Goal: Task Accomplishment & Management: Complete application form

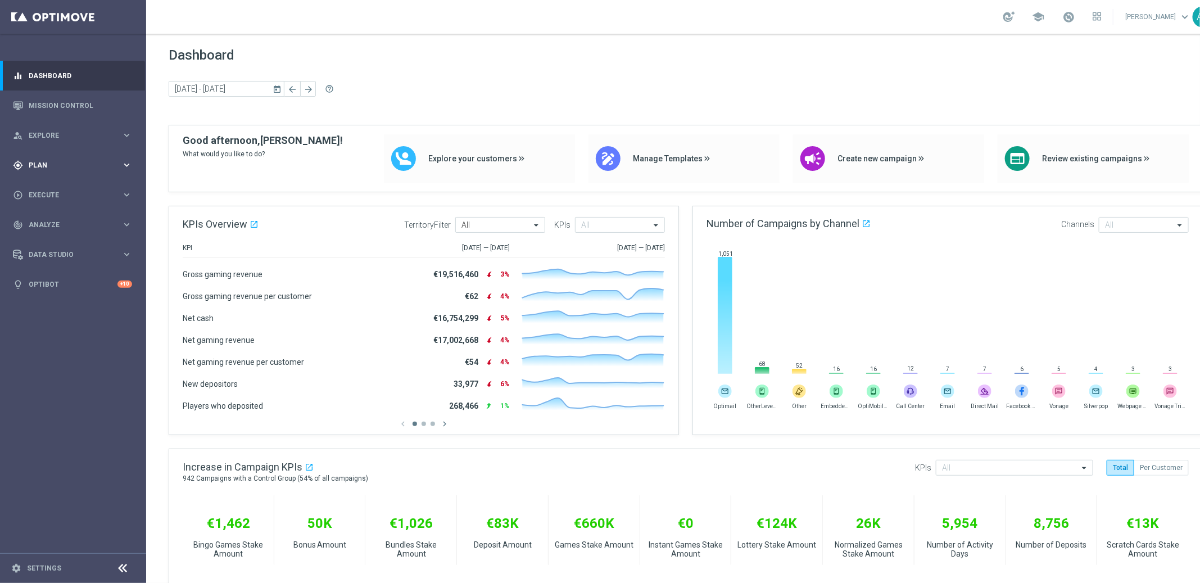
click at [38, 165] on span "Plan" at bounding box center [75, 165] width 93 height 7
click at [53, 190] on link "Target Groups" at bounding box center [73, 188] width 88 height 9
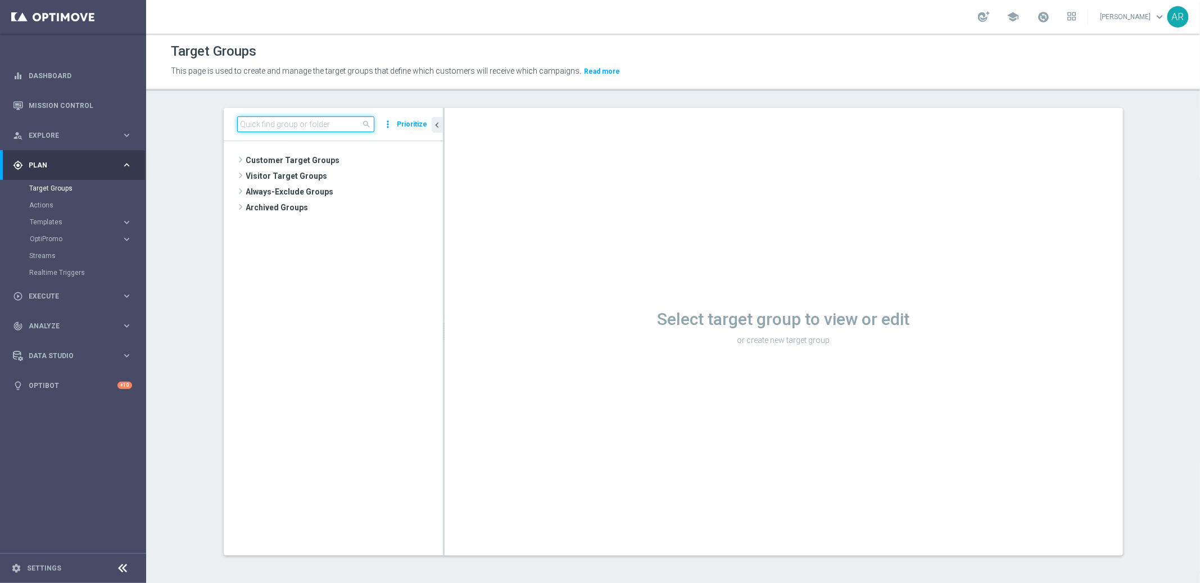
click at [274, 121] on input at bounding box center [305, 124] width 137 height 16
paste input "BR_SOL__INT_CASHDROP__ALL_EMA_TAC_MIX"
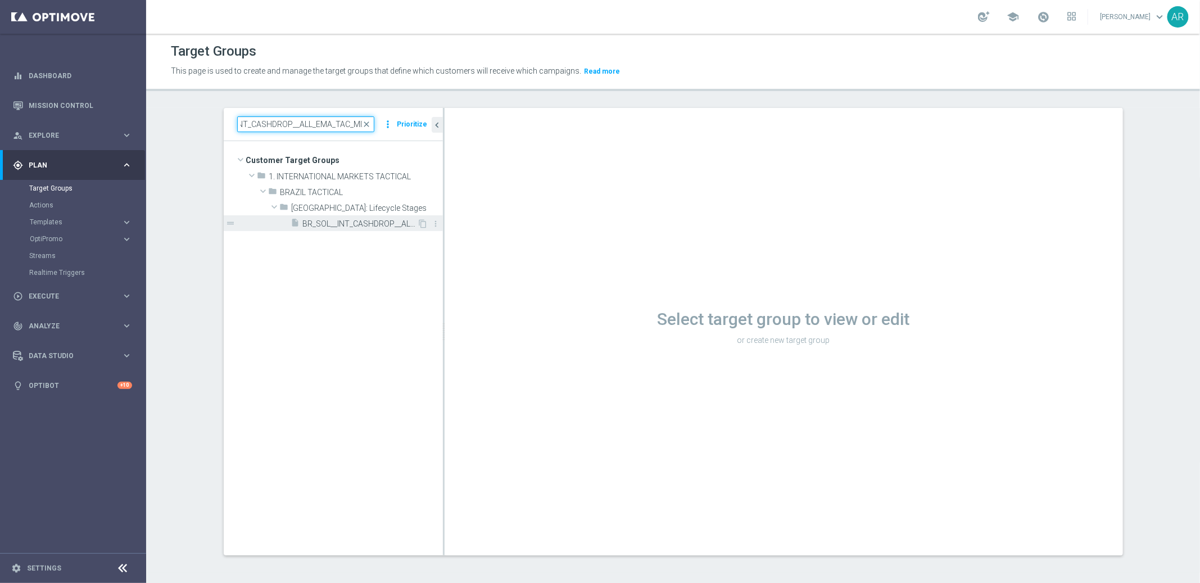
type input "BR_SOL__INT_CASHDROP__ALL_EMA_TAC_MIX"
click at [342, 219] on span "BR_SOL__INT_CASHDROP__ALL_EMA_TAC_MIX" at bounding box center [360, 224] width 115 height 10
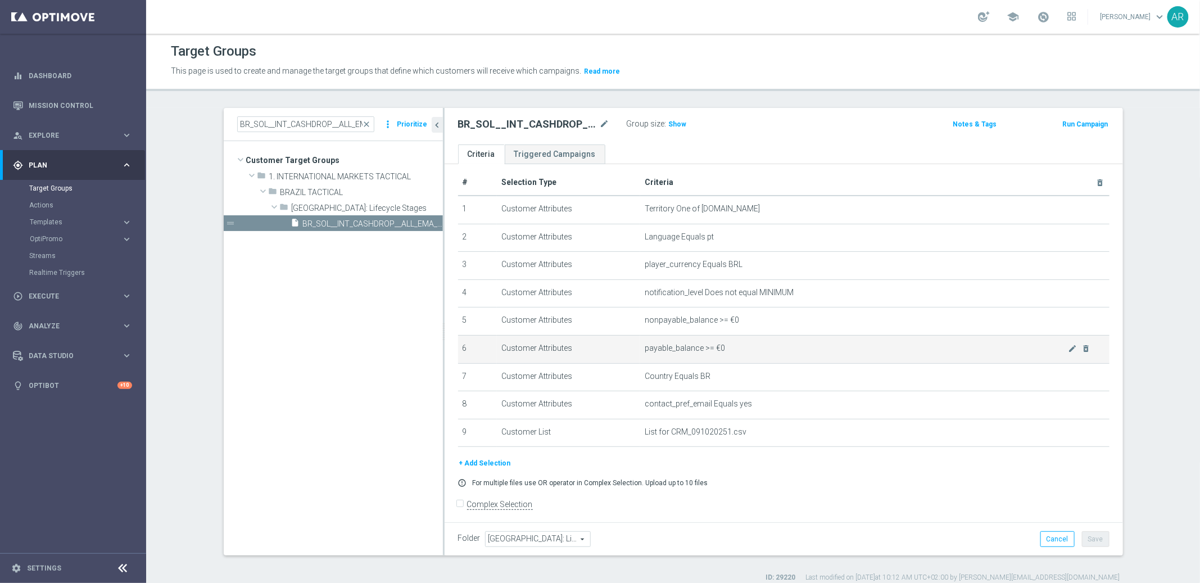
scroll to position [12, 0]
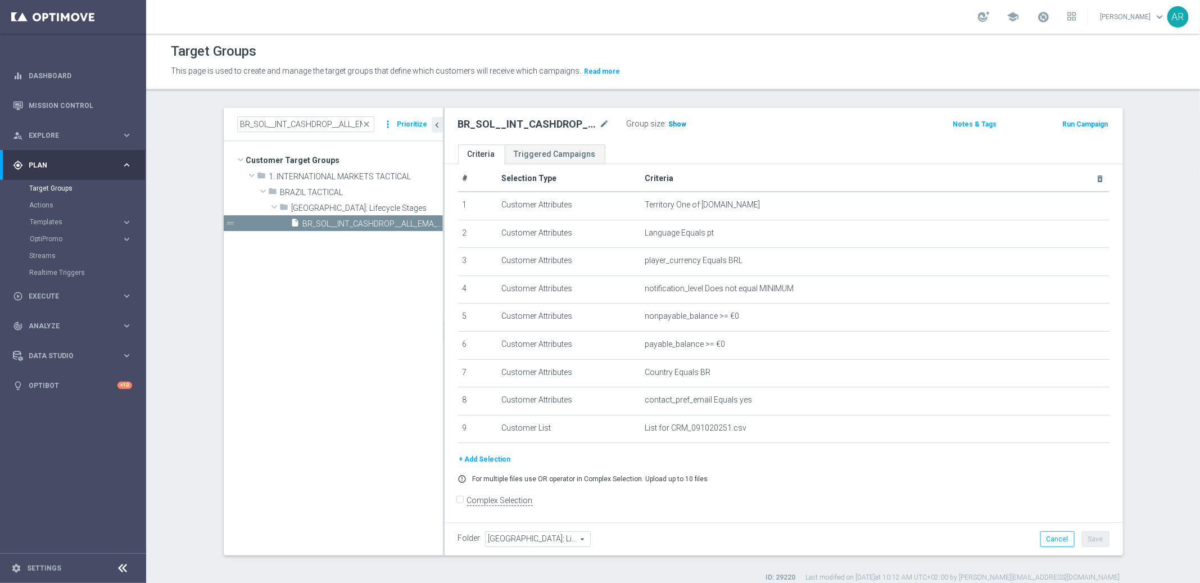
click at [675, 125] on span "Show" at bounding box center [678, 124] width 18 height 8
click at [669, 124] on span "21" at bounding box center [674, 125] width 10 height 11
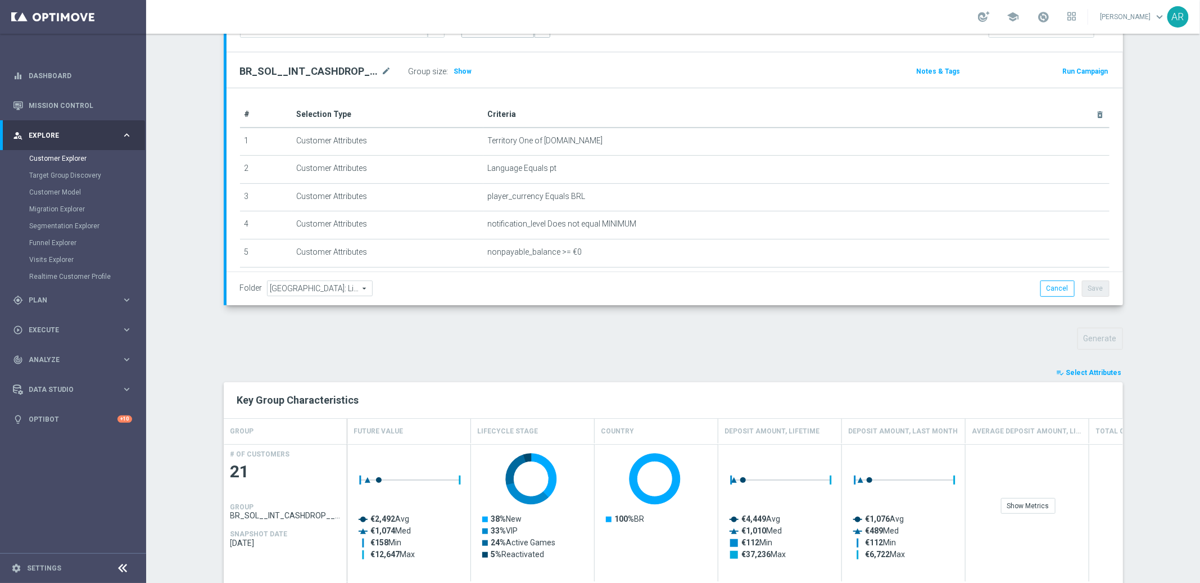
scroll to position [115, 0]
click at [1086, 369] on span "Select Attributes" at bounding box center [1094, 370] width 56 height 8
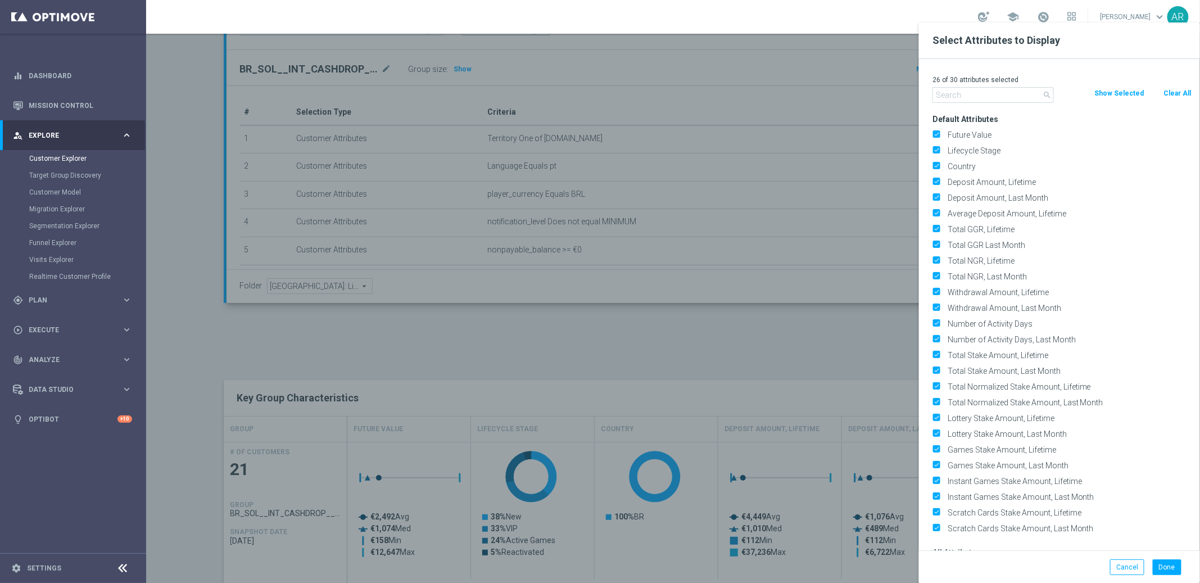
click at [1177, 94] on button "Clear All" at bounding box center [1177, 93] width 30 height 12
checkbox input "false"
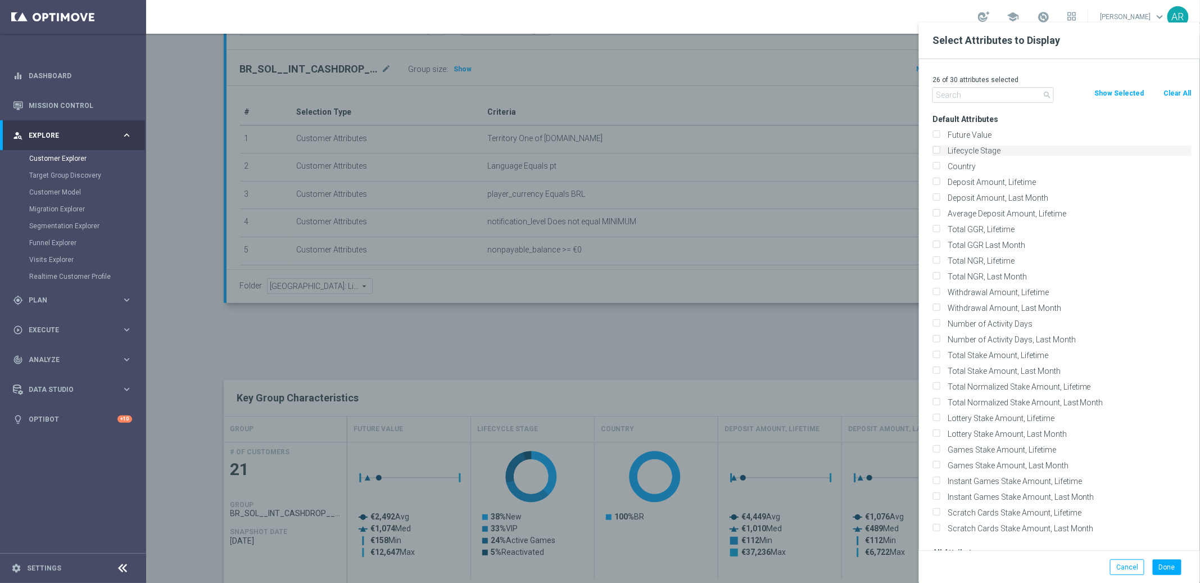
checkbox input "false"
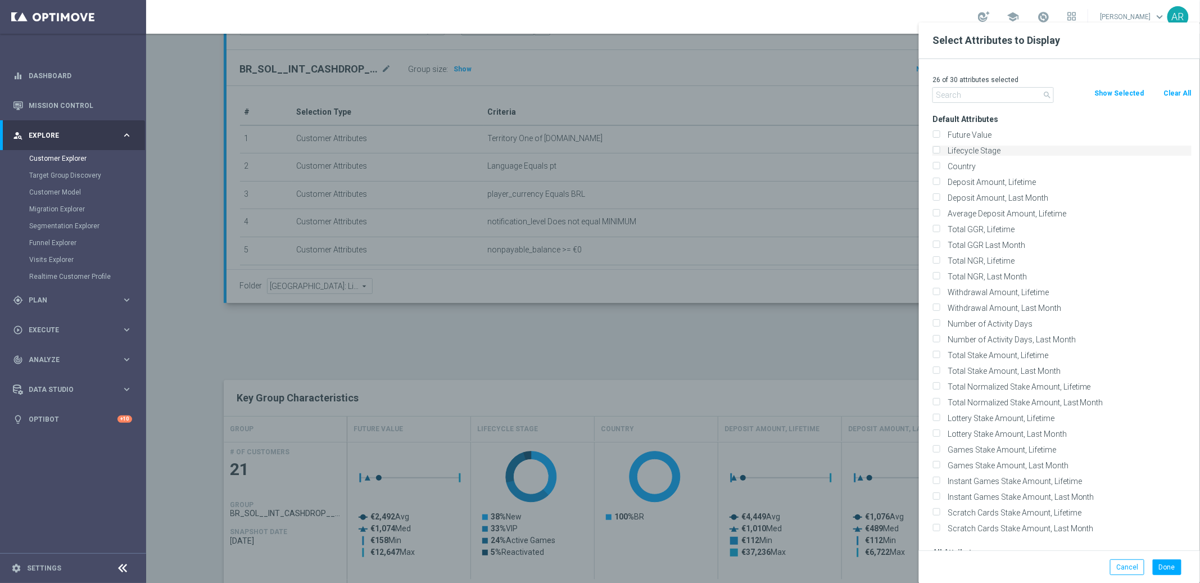
checkbox input "false"
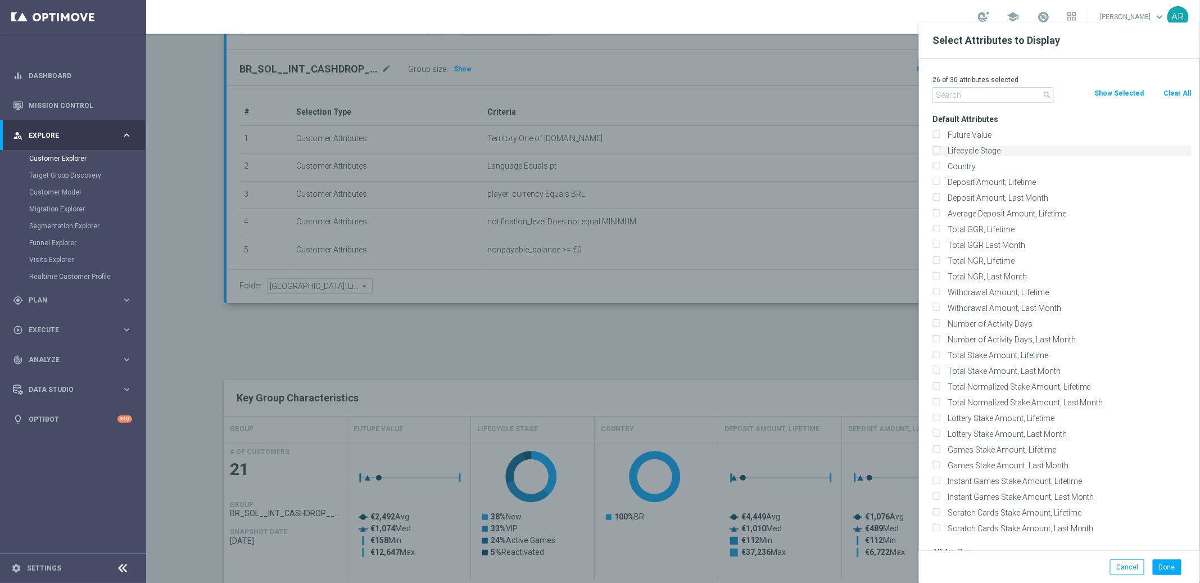
checkbox input "false"
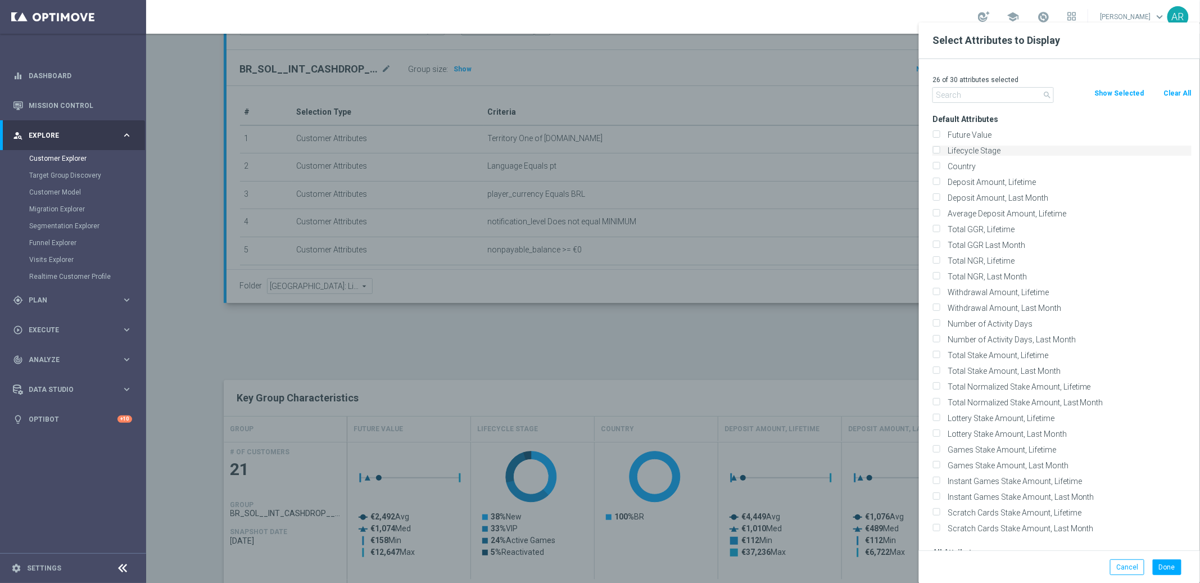
checkbox input "false"
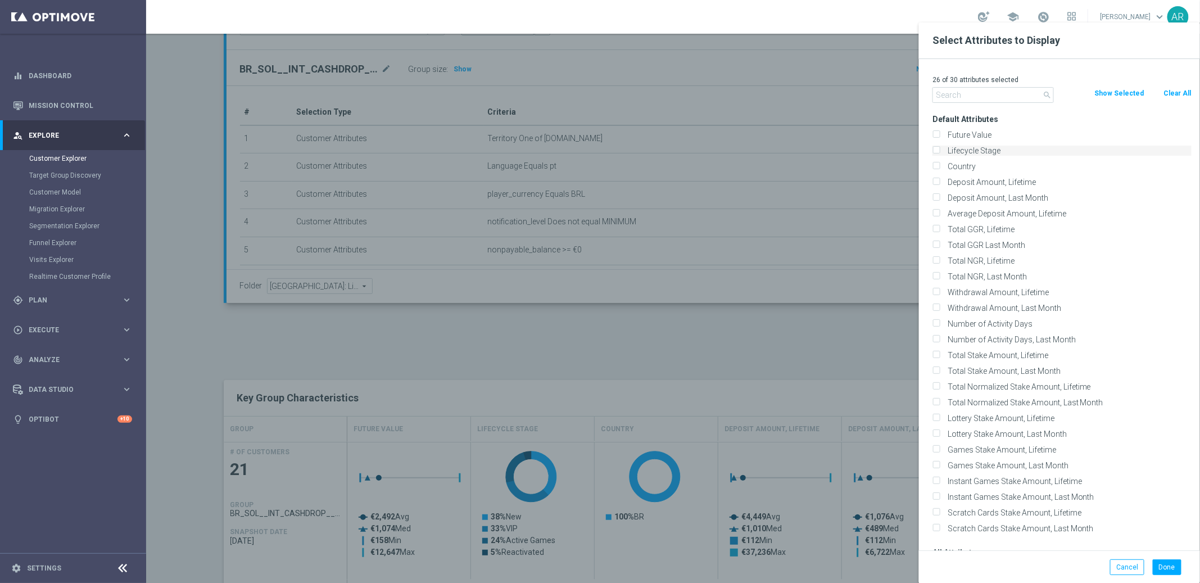
checkbox input "false"
click at [951, 131] on label "Future Value" at bounding box center [1067, 135] width 248 height 10
click at [939, 133] on input "Future Value" at bounding box center [935, 136] width 7 height 7
checkbox input "true"
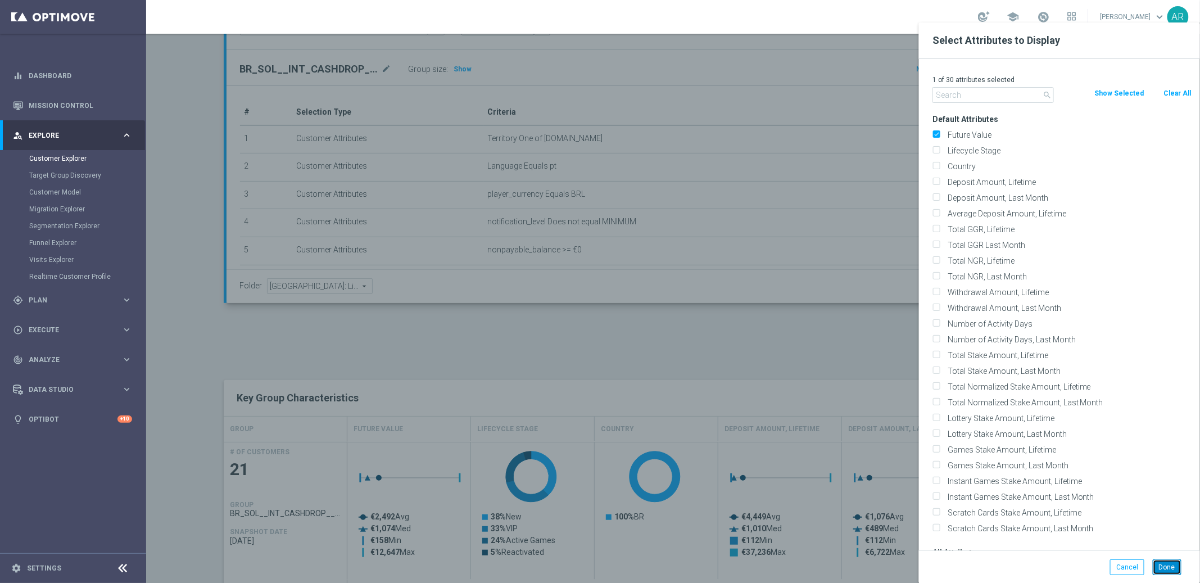
click at [1161, 565] on button "Done" at bounding box center [1166, 567] width 29 height 16
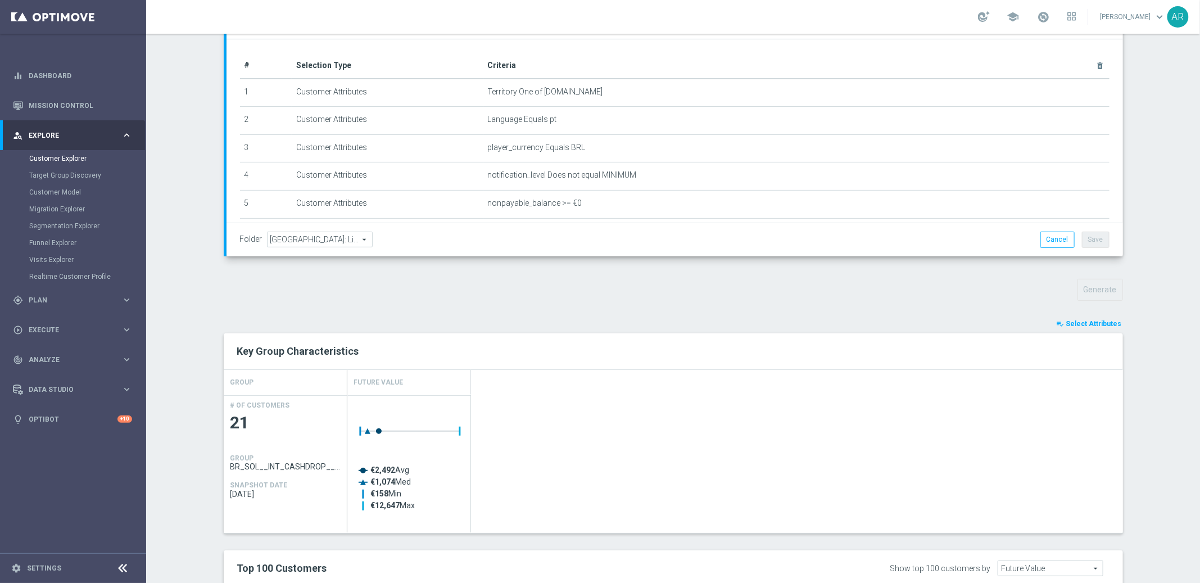
scroll to position [467, 0]
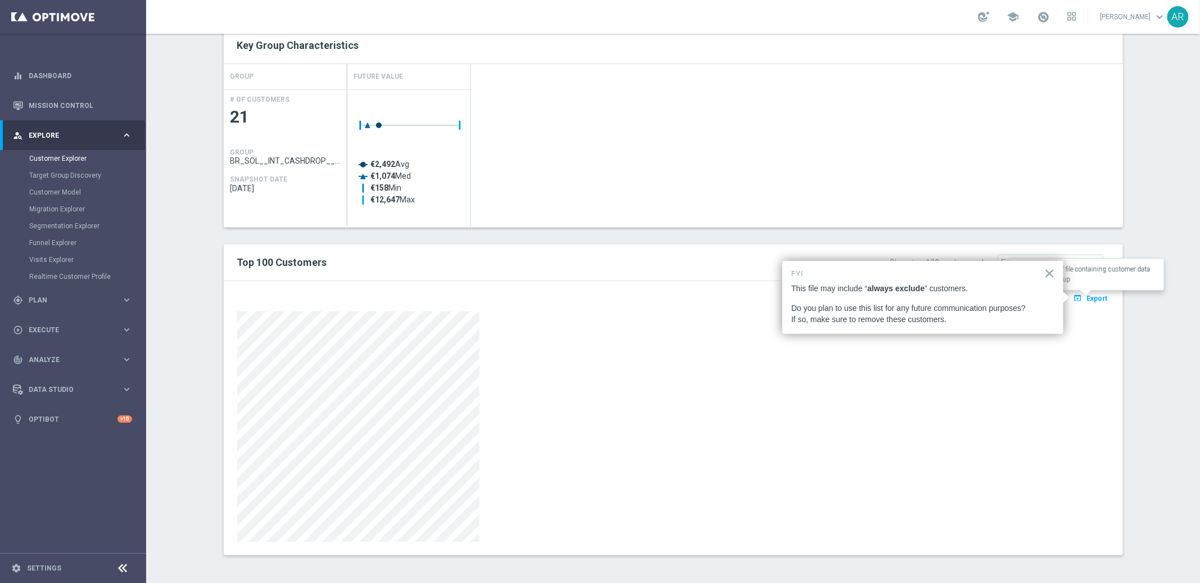
click at [1089, 296] on span "Export" at bounding box center [1097, 298] width 21 height 8
click at [1088, 296] on span "Export" at bounding box center [1097, 298] width 21 height 8
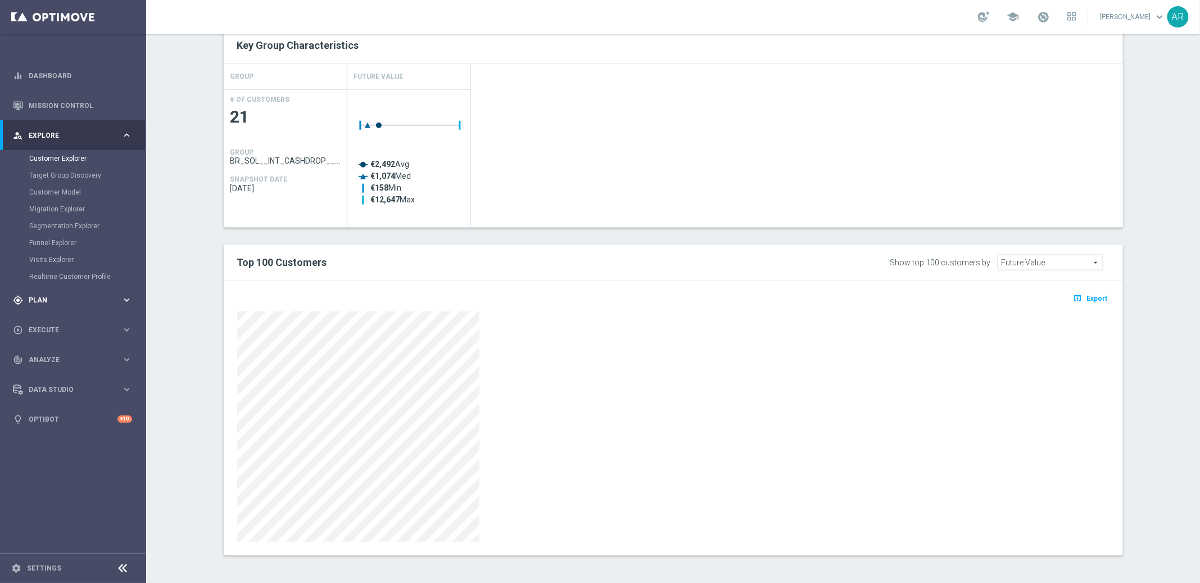
click at [75, 299] on span "Plan" at bounding box center [75, 300] width 93 height 7
click at [72, 162] on span "Plan" at bounding box center [75, 165] width 93 height 7
click at [54, 194] on span "Execute" at bounding box center [75, 195] width 93 height 7
click at [59, 216] on link "Campaign Builder" at bounding box center [73, 218] width 88 height 9
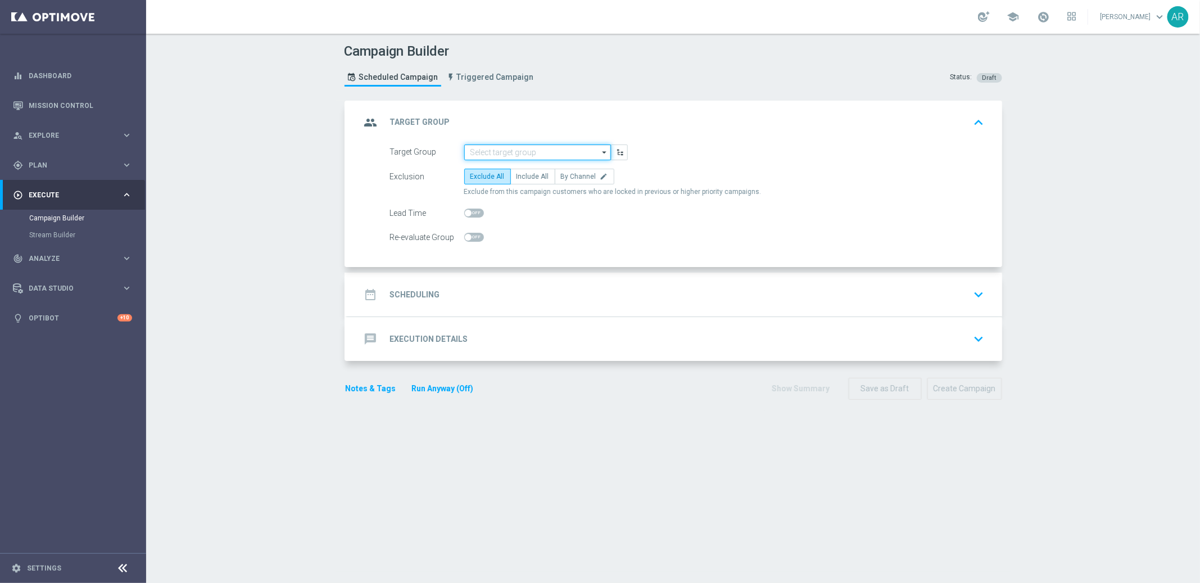
click at [506, 149] on input at bounding box center [537, 152] width 147 height 16
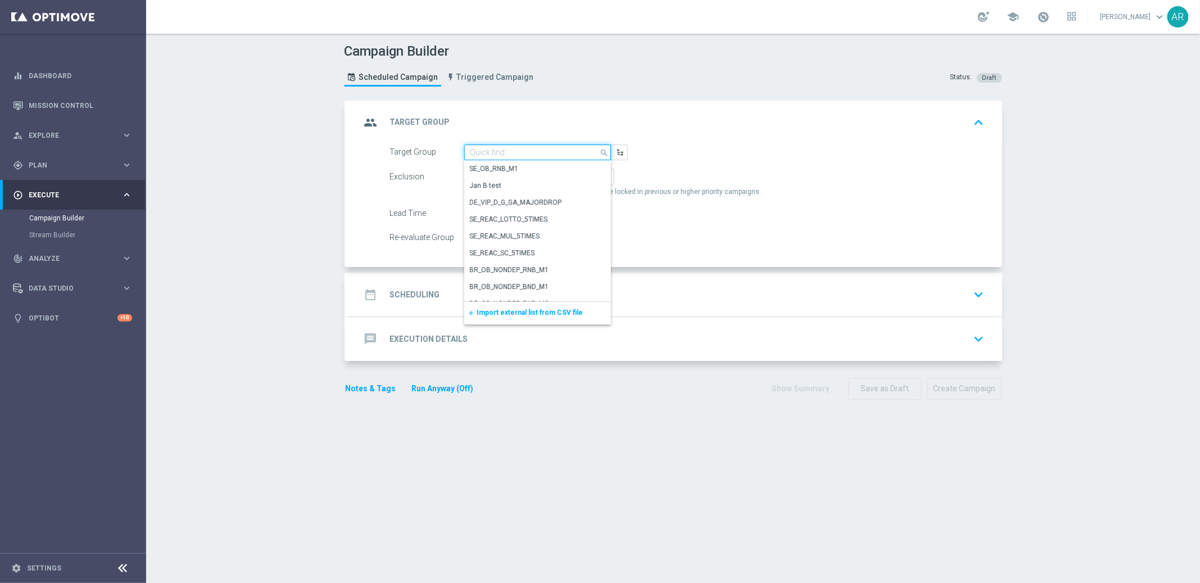
paste input "Retrieving data. Wait a few seconds and try to cut or copy again."
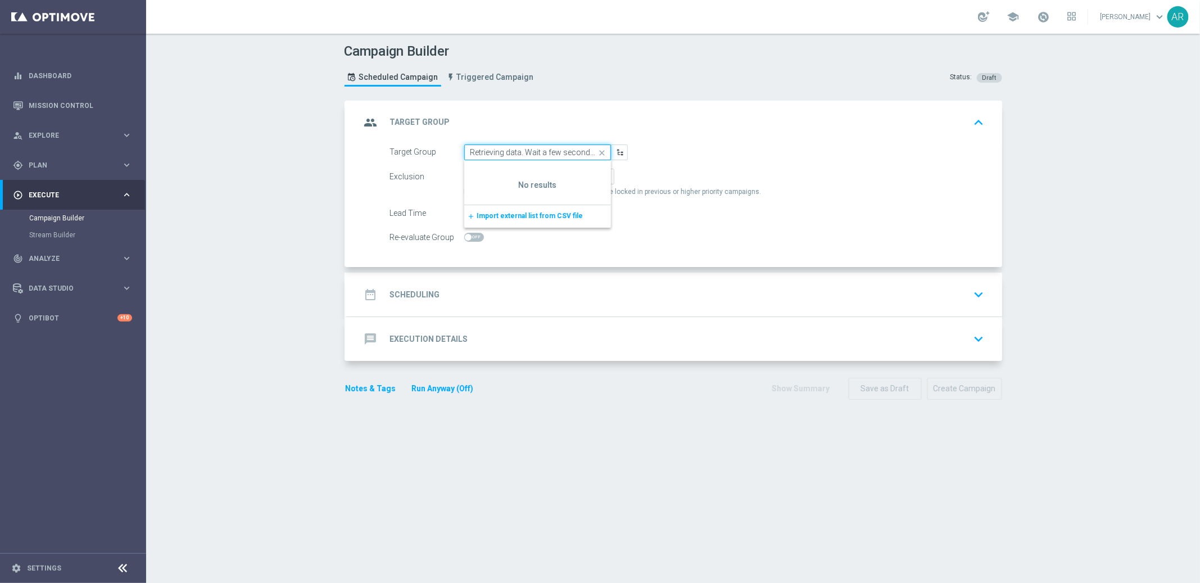
scroll to position [0, 91]
type input "Retrieving data. Wait a few seconds and try to cut or copy again."
click at [599, 149] on icon "close" at bounding box center [601, 153] width 17 height 16
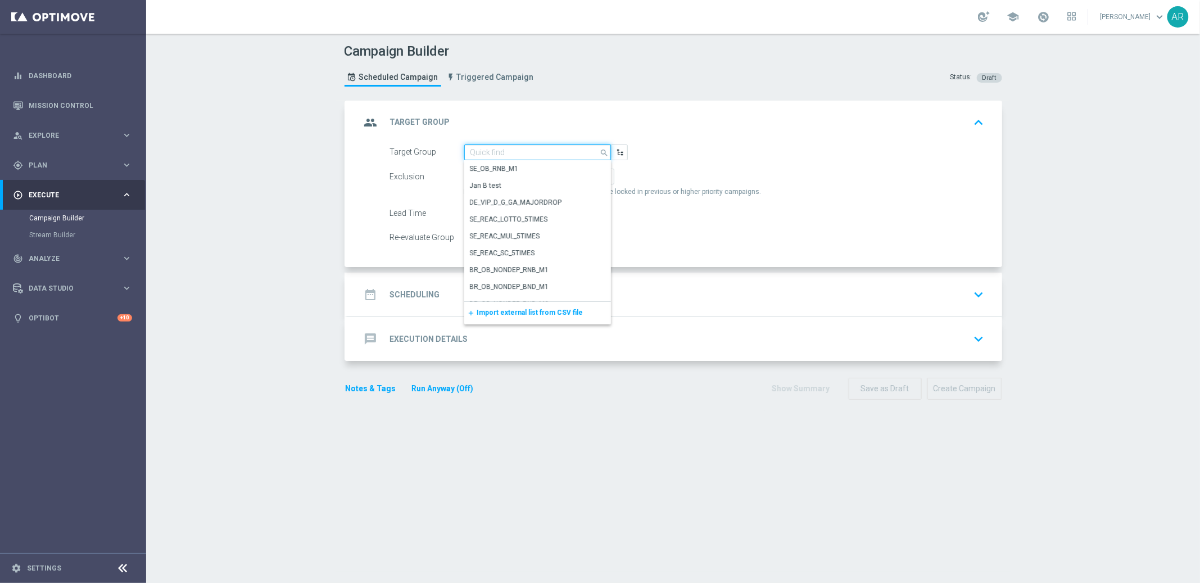
click at [533, 152] on input at bounding box center [537, 152] width 147 height 16
paste input "pt_BR_SX_TGT_ALL_EM_TAC_MIX__INT_CASHDROP_BETBR"
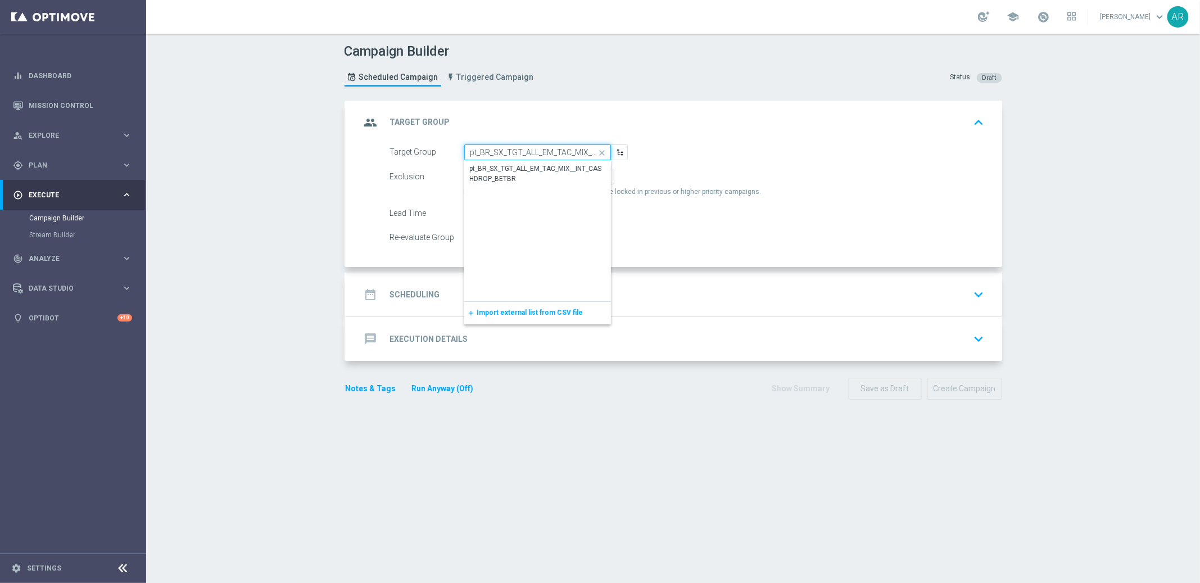
scroll to position [0, 79]
click at [534, 169] on div "pt_BR_SX_TGT_ALL_EM_TAC_MIX__INT_CASHDROP_BETBR" at bounding box center [538, 173] width 136 height 20
type input "pt_BR_SX_TGT_ALL_EM_TAC_MIX__INT_CASHDROP_BETBR"
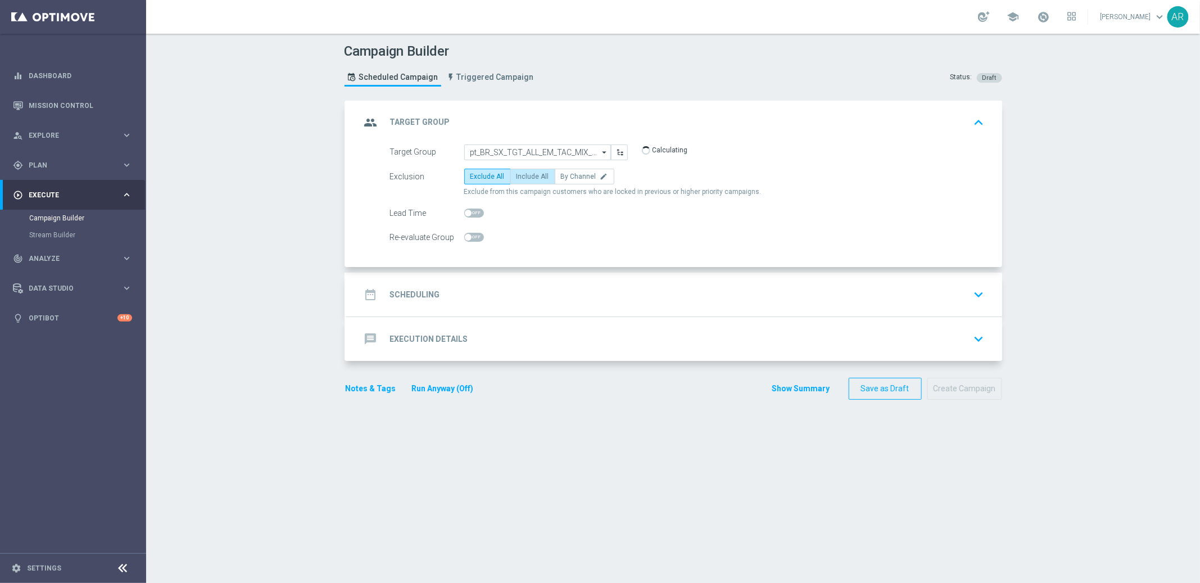
click at [529, 177] on span "Include All" at bounding box center [532, 176] width 33 height 8
click at [524, 177] on input "Include All" at bounding box center [519, 178] width 7 height 7
radio input "true"
click at [485, 294] on div "date_range Scheduling keyboard_arrow_down" at bounding box center [675, 294] width 628 height 21
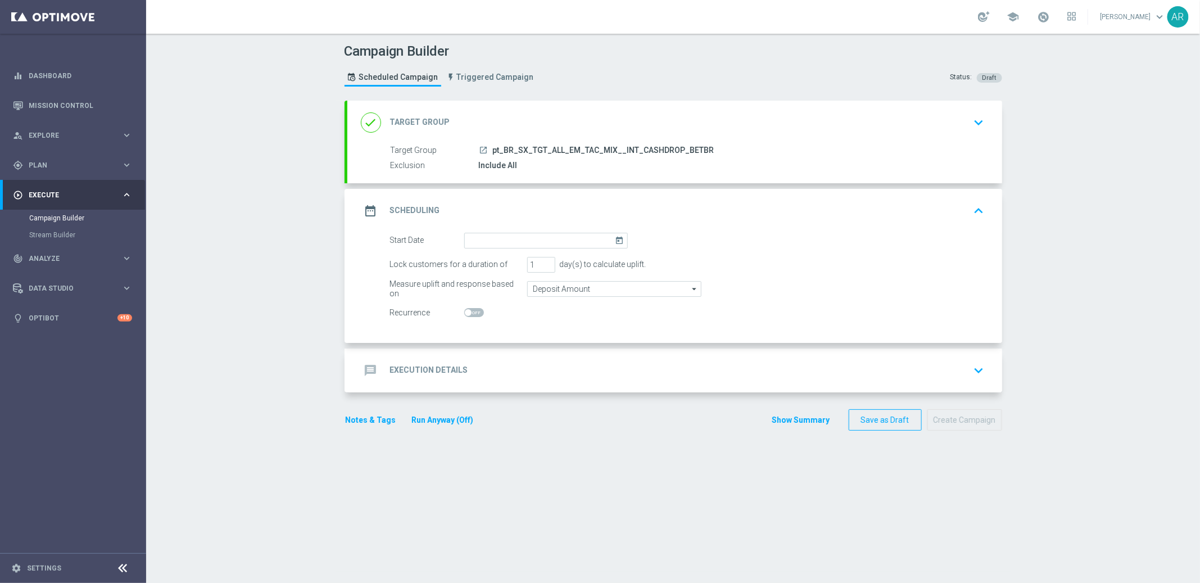
click at [616, 235] on icon "today" at bounding box center [621, 239] width 13 height 12
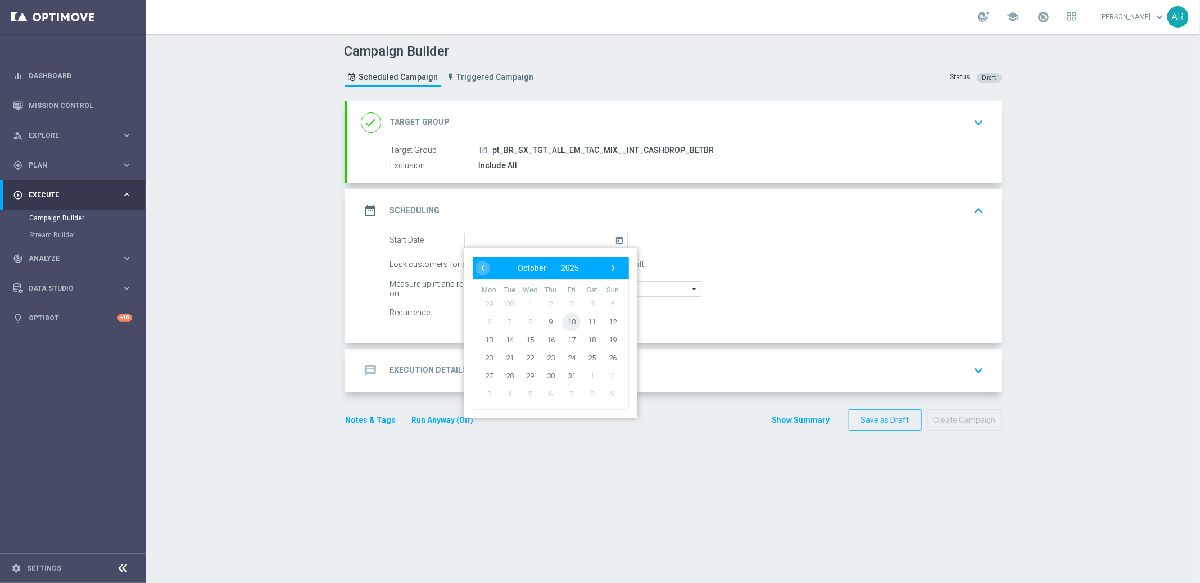
click at [565, 316] on span "10" at bounding box center [571, 321] width 18 height 18
type input "[DATE]"
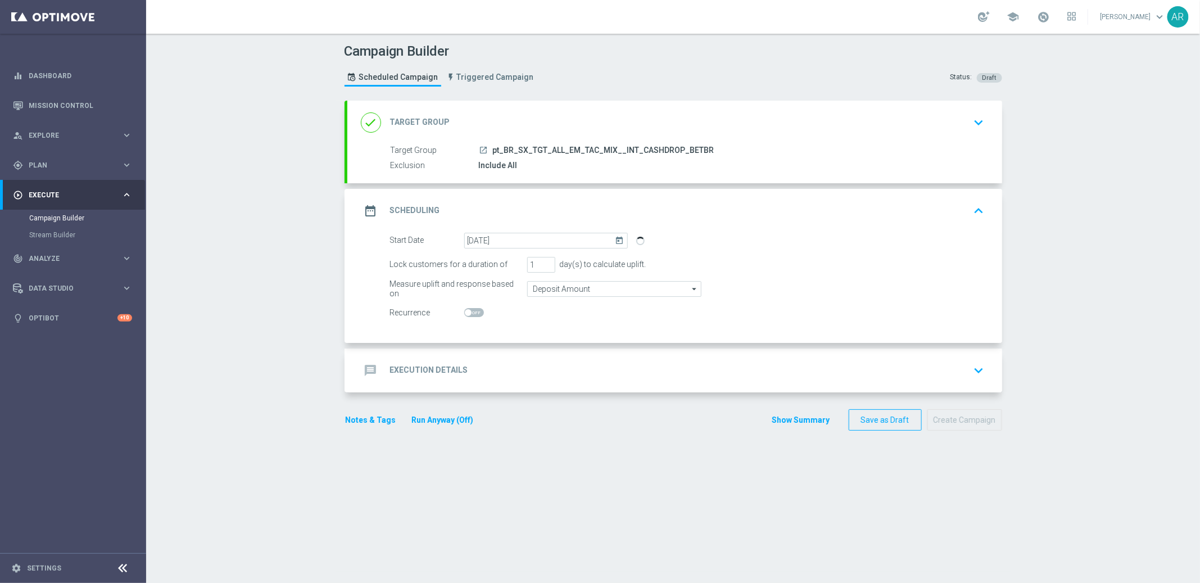
click at [495, 373] on div "message Execution Details keyboard_arrow_down" at bounding box center [675, 370] width 628 height 21
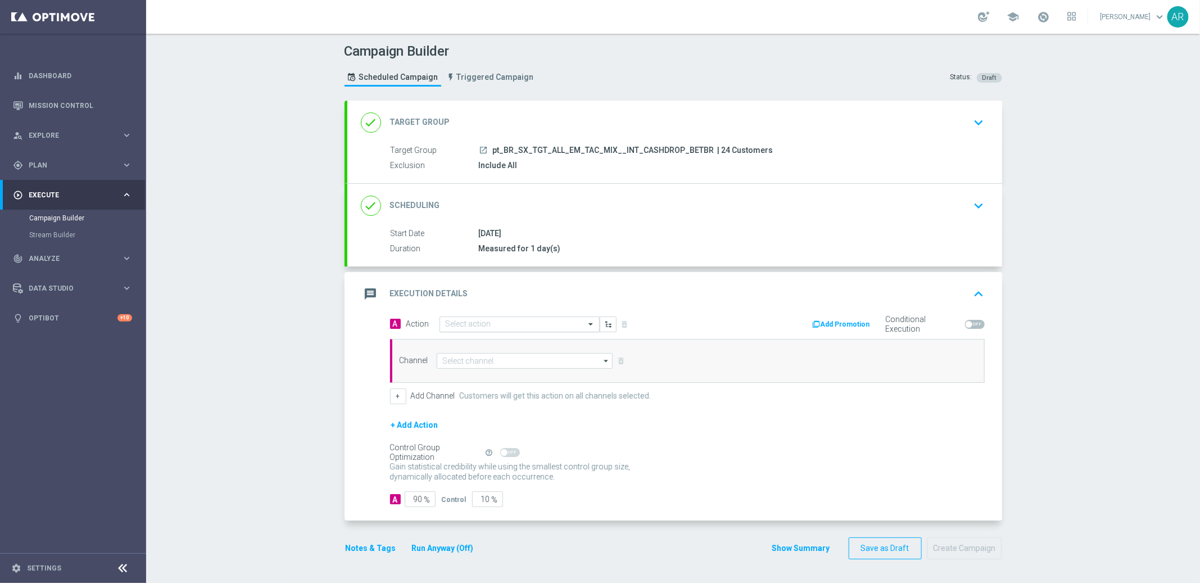
click at [470, 320] on input "text" at bounding box center [508, 325] width 125 height 10
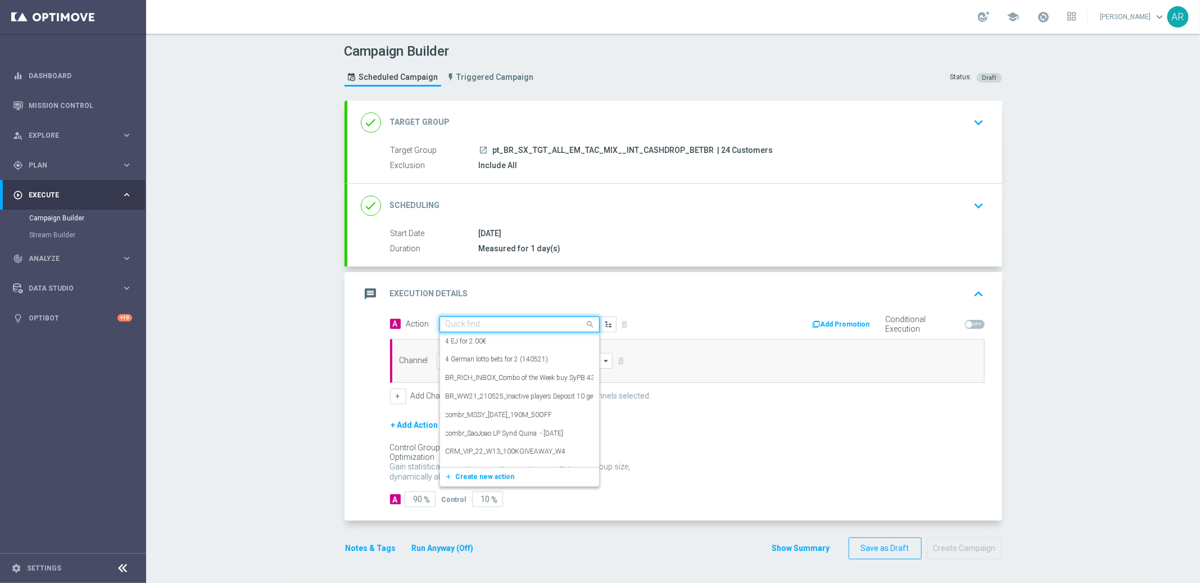
paste input "combr_FreeBonus - International cashdrop - 2024"
type input "combr_FreeBonus - International cashdrop - 2024"
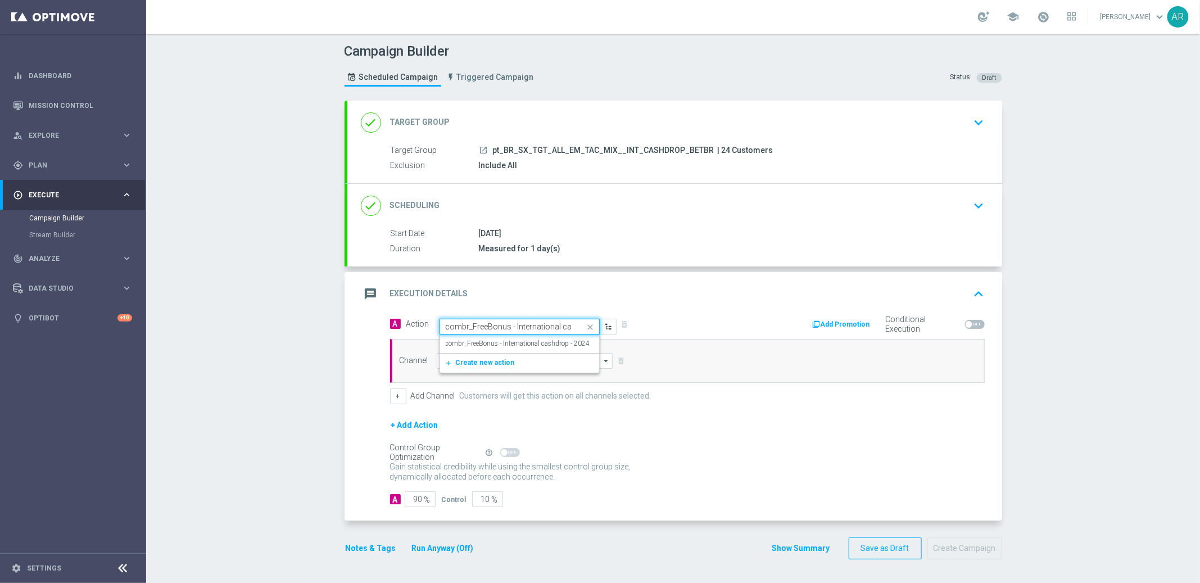
scroll to position [0, 44]
click at [497, 341] on label "combr_FreeBonus - International cashdrop - 2024" at bounding box center [518, 344] width 144 height 10
drag, startPoint x: 497, startPoint y: 359, endPoint x: 500, endPoint y: 351, distance: 8.6
click at [497, 358] on input at bounding box center [525, 361] width 176 height 16
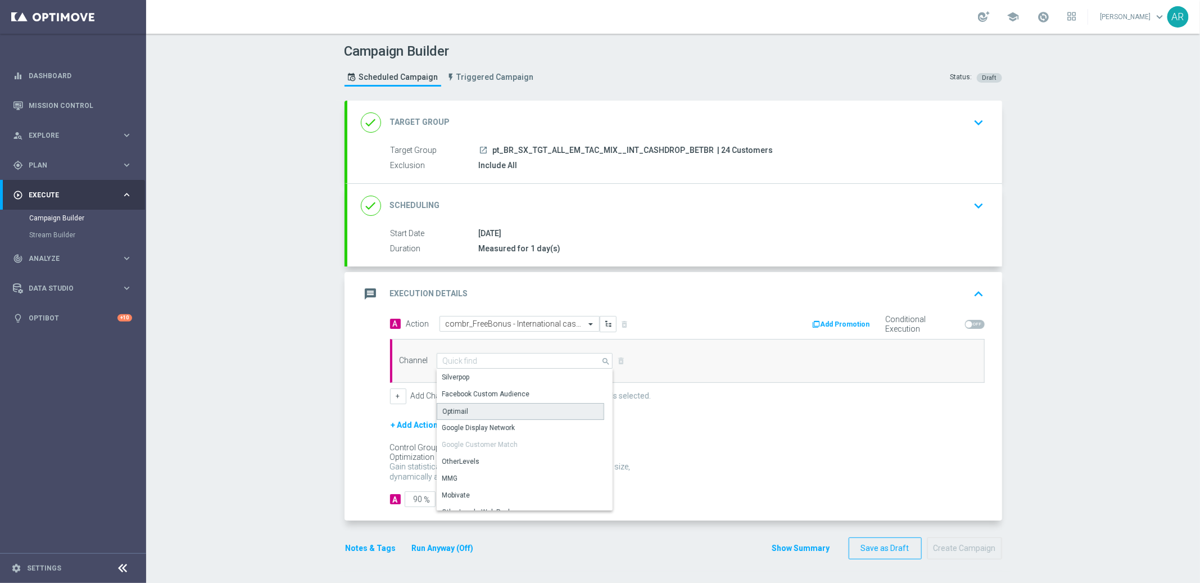
click at [492, 408] on div "Optimail" at bounding box center [520, 411] width 167 height 17
type input "Optimail"
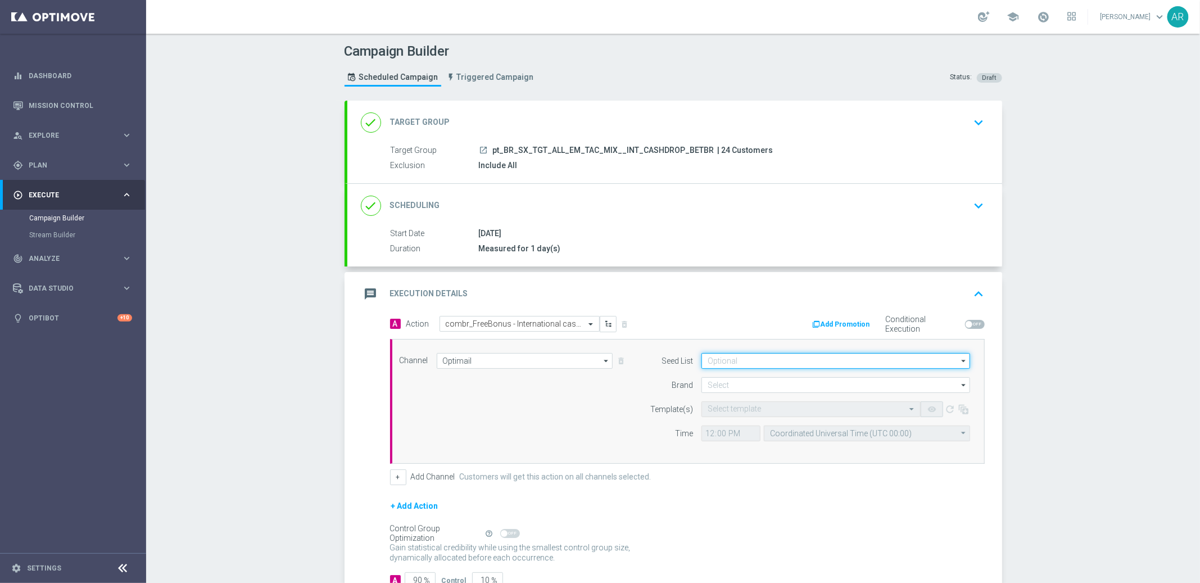
click at [723, 360] on input at bounding box center [835, 361] width 269 height 16
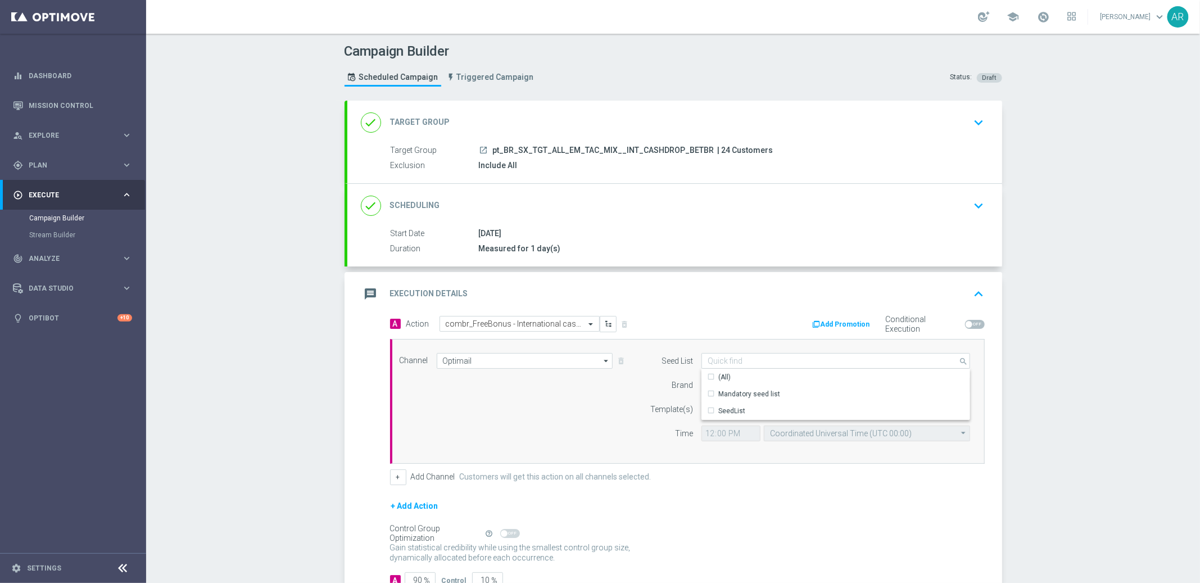
click at [563, 396] on div "Channel Optimail Optimail arrow_drop_down Show Selected 1 of 26 Silverpop" at bounding box center [685, 401] width 588 height 97
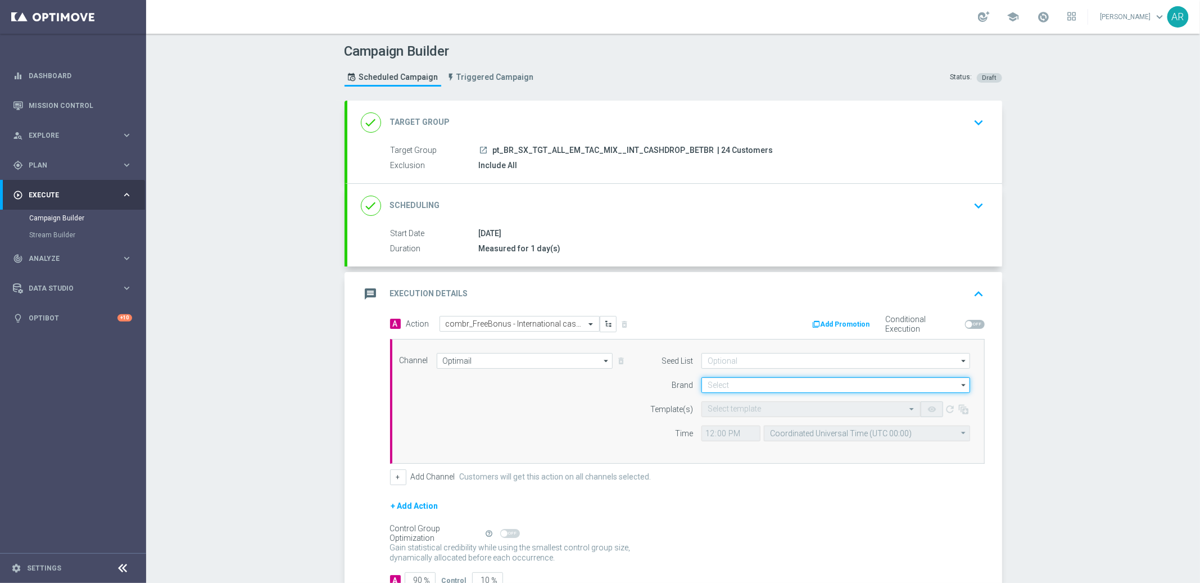
click at [755, 386] on input at bounding box center [835, 385] width 269 height 16
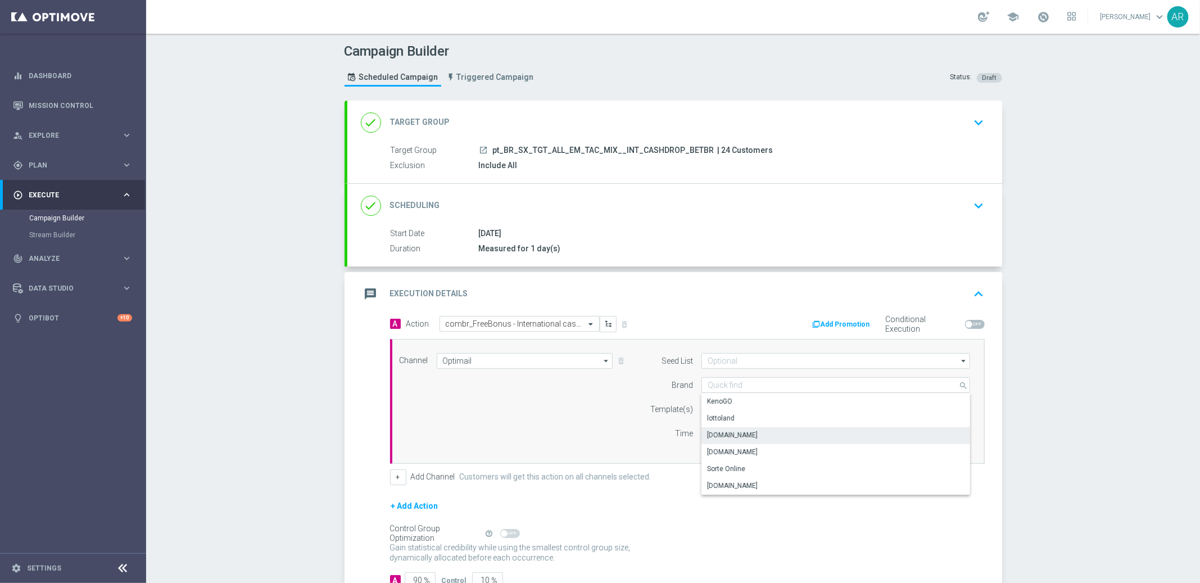
click at [755, 430] on div "[DOMAIN_NAME]" at bounding box center [835, 435] width 269 height 16
type input "[DOMAIN_NAME]"
click at [707, 410] on input "text" at bounding box center [799, 410] width 184 height 10
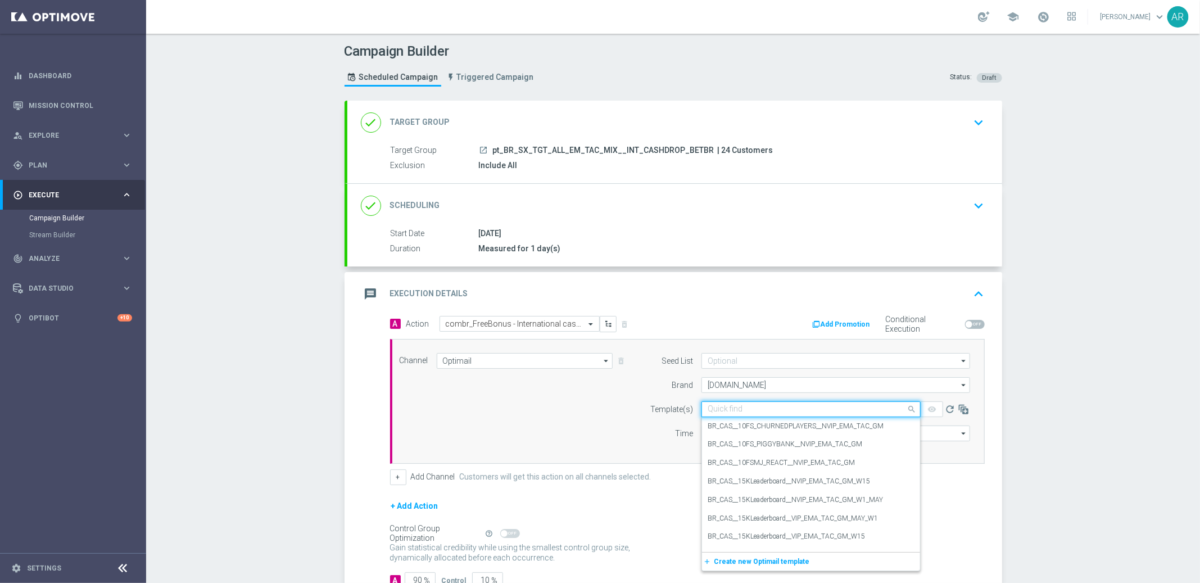
paste input "combr_FreeBonus - International cashdrop - 2024"
type input "combr_FreeBonus - International cashdrop - 2024"
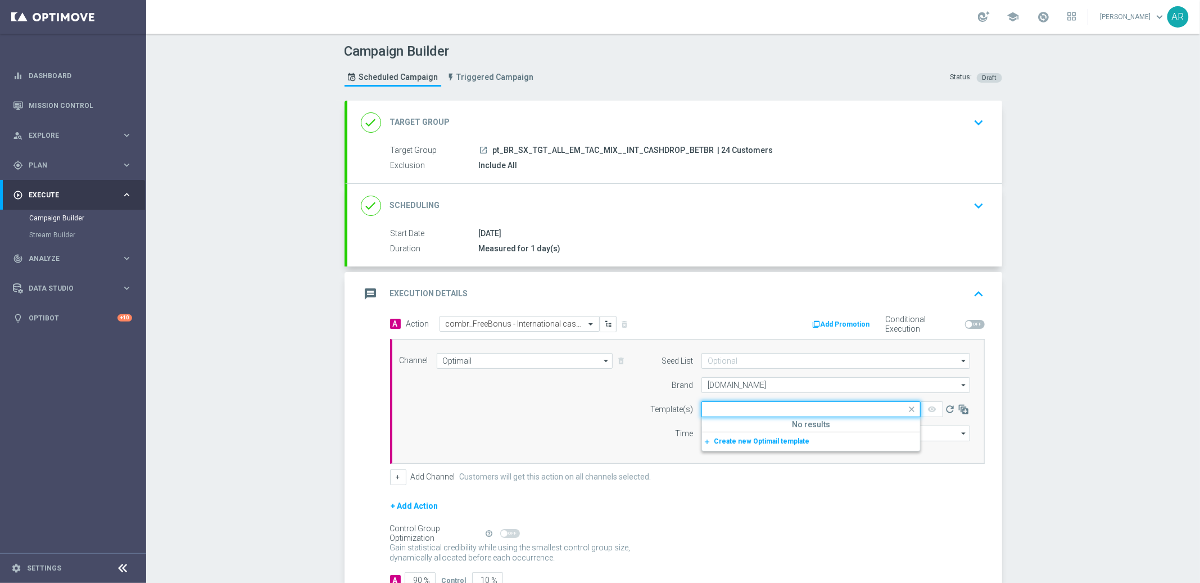
click at [520, 403] on div "Channel Optimail Optimail arrow_drop_down Show Selected 1 of 26 Silverpop" at bounding box center [685, 401] width 588 height 97
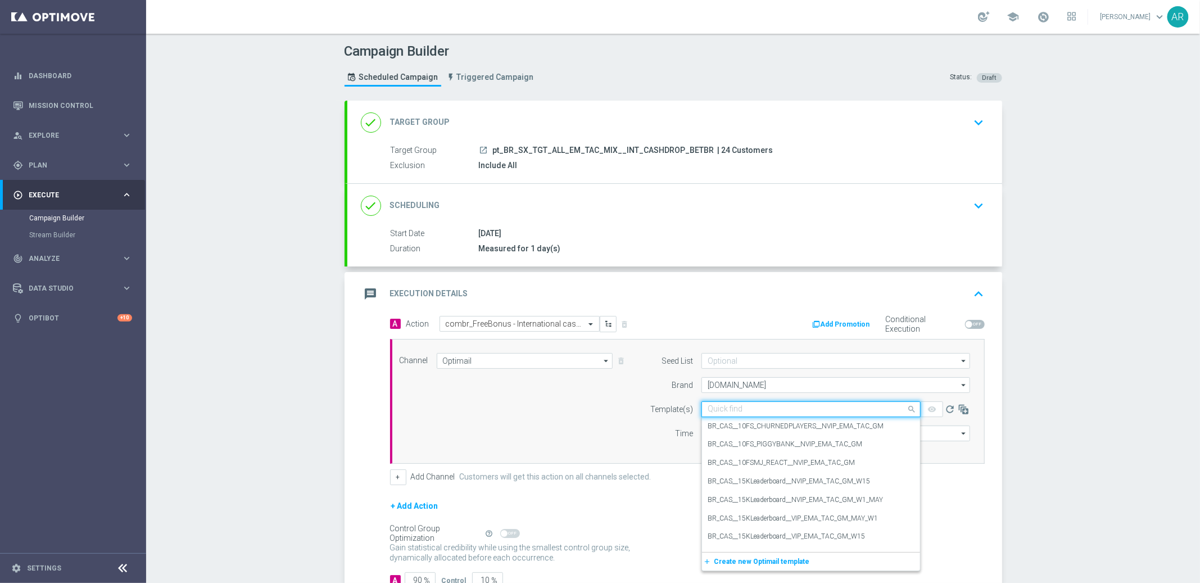
click at [738, 406] on input "text" at bounding box center [799, 410] width 184 height 10
paste input "combr_FreeBonus - International cashdrop - 2022"
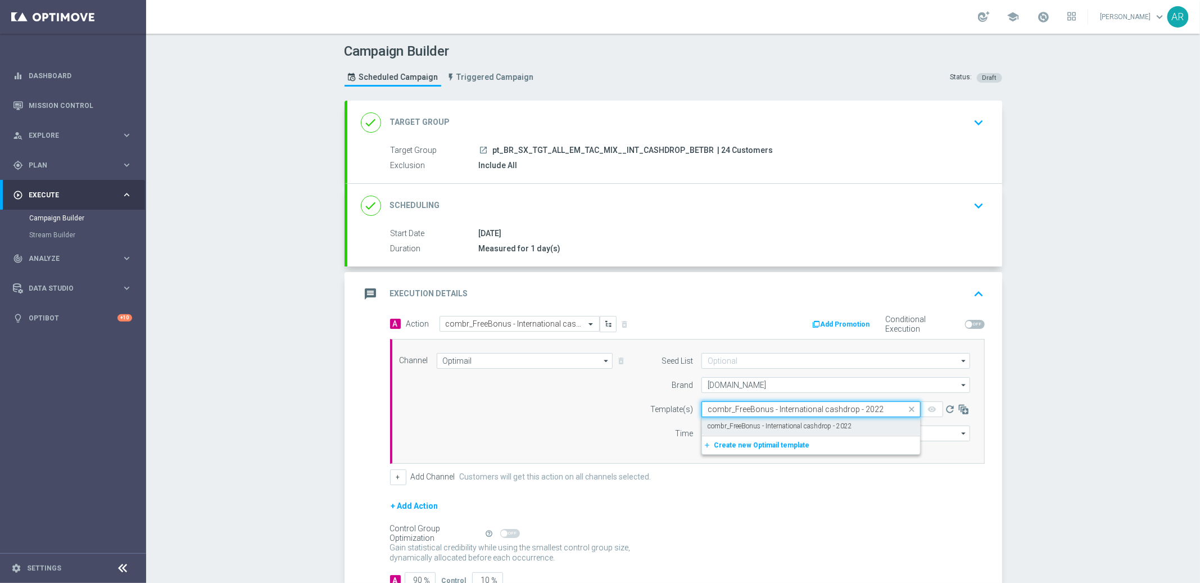
click at [811, 426] on label "combr_FreeBonus - International cashdrop - 2022" at bounding box center [779, 426] width 144 height 10
type input "combr_FreeBonus - International cashdrop - 2022"
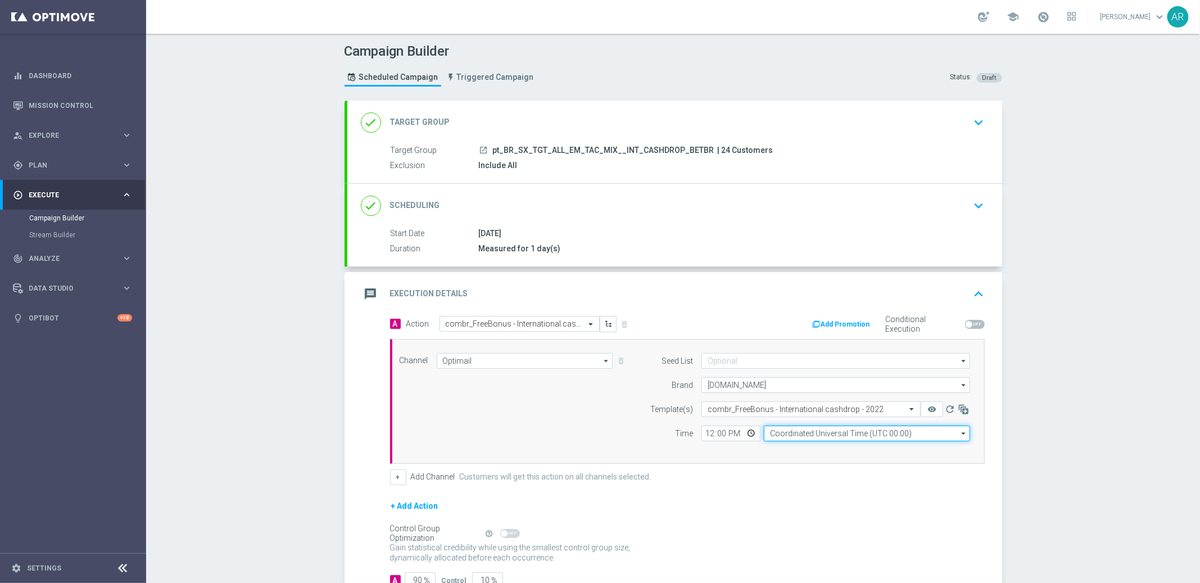
click at [785, 435] on input "Coordinated Universal Time (UTC 00:00)" at bounding box center [867, 433] width 206 height 16
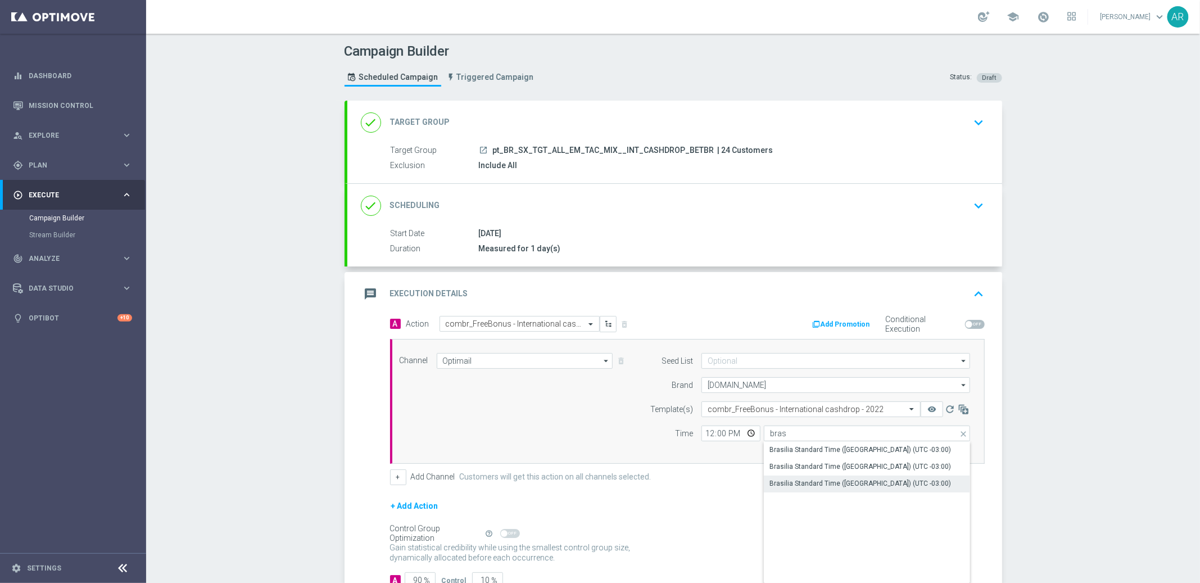
click at [864, 479] on div "Brasilia Standard Time ([GEOGRAPHIC_DATA]) (UTC -03:00)" at bounding box center [859, 483] width 181 height 10
type input "Brasilia Standard Time ([GEOGRAPHIC_DATA]) (UTC -03:00)"
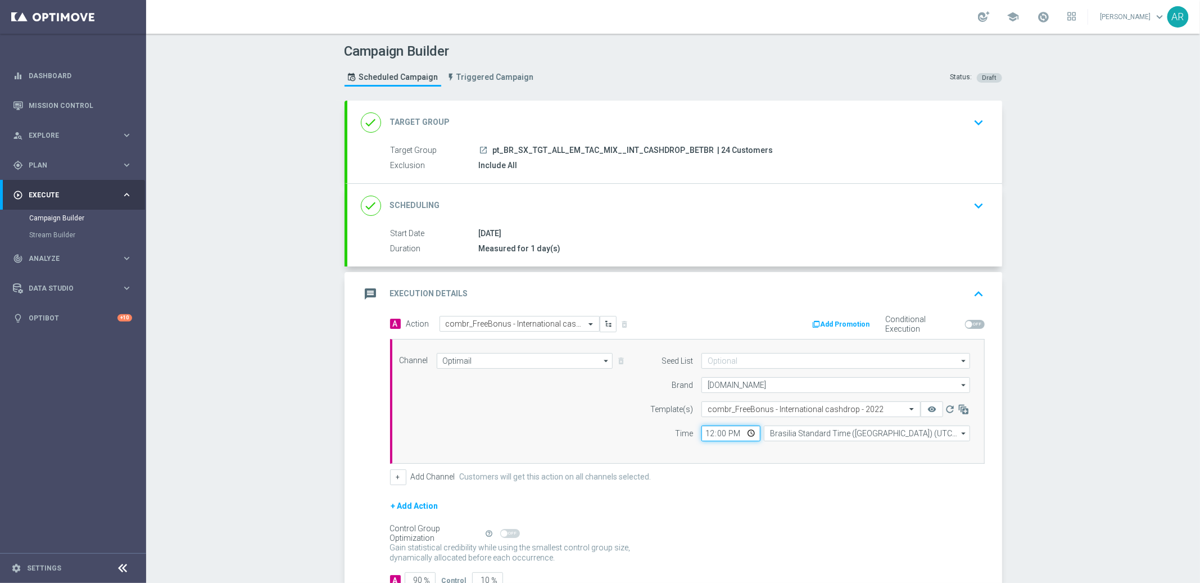
click at [745, 434] on input "12:00" at bounding box center [730, 433] width 59 height 16
type input "11:00"
click at [566, 423] on div "Channel Optimail Optimail arrow_drop_down Show Selected 1 of 26 Silverpop" at bounding box center [685, 401] width 588 height 97
click at [390, 477] on button "+" at bounding box center [398, 477] width 16 height 16
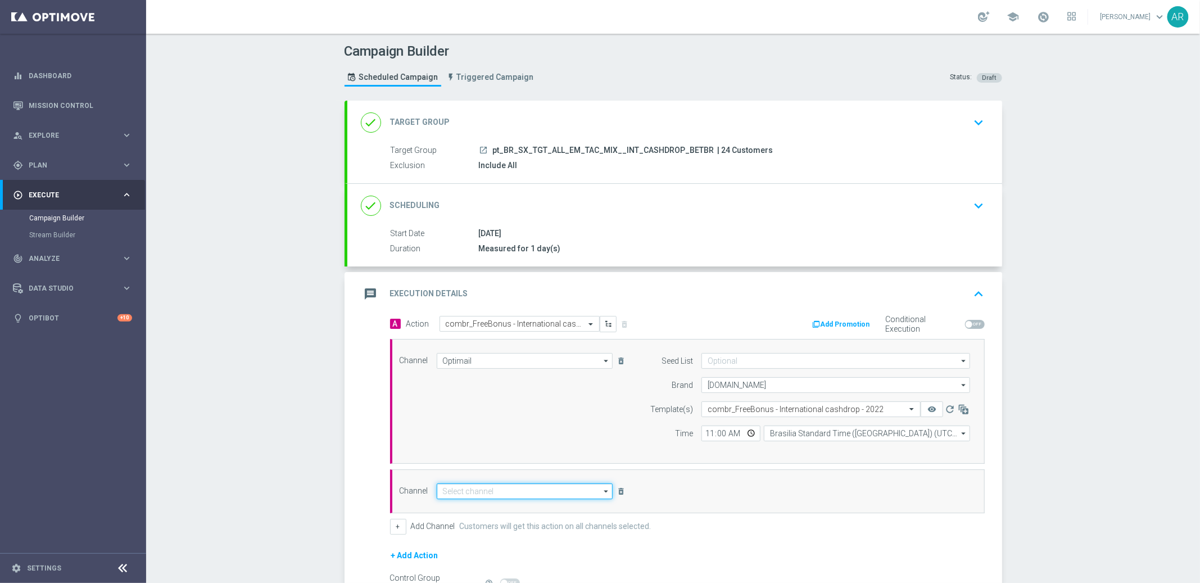
click at [486, 493] on input at bounding box center [525, 491] width 176 height 16
click at [498, 503] on div "Embedded Messaging" at bounding box center [478, 508] width 70 height 10
type input "Embedded Messaging"
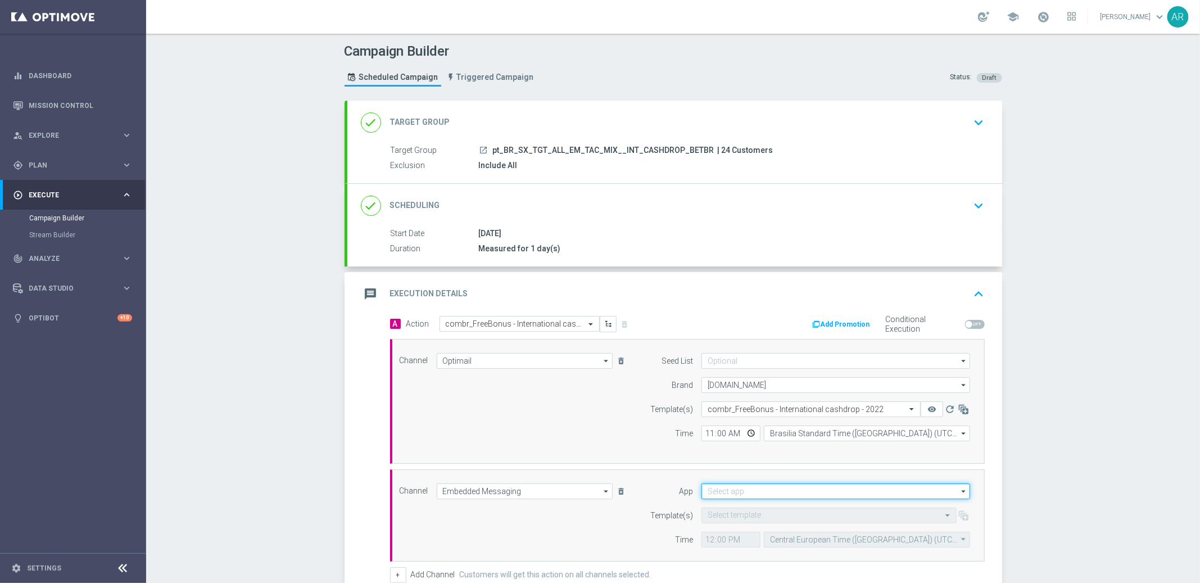
click at [766, 489] on input at bounding box center [835, 491] width 269 height 16
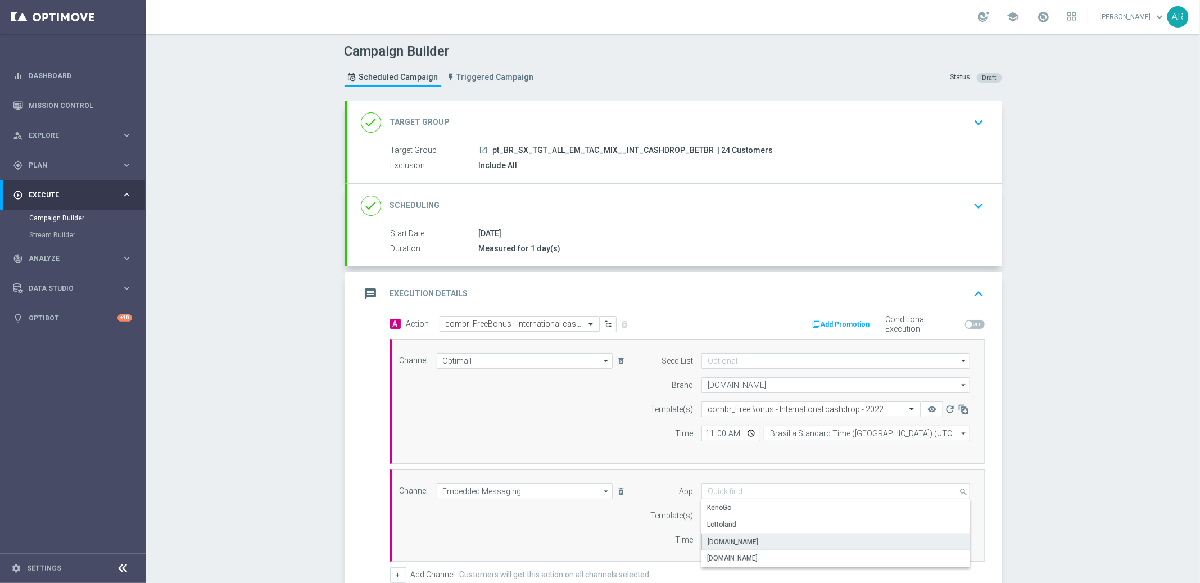
click at [766, 543] on div "[DOMAIN_NAME]" at bounding box center [835, 541] width 269 height 17
type input "[DOMAIN_NAME]"
click at [730, 518] on input "text" at bounding box center [817, 516] width 220 height 10
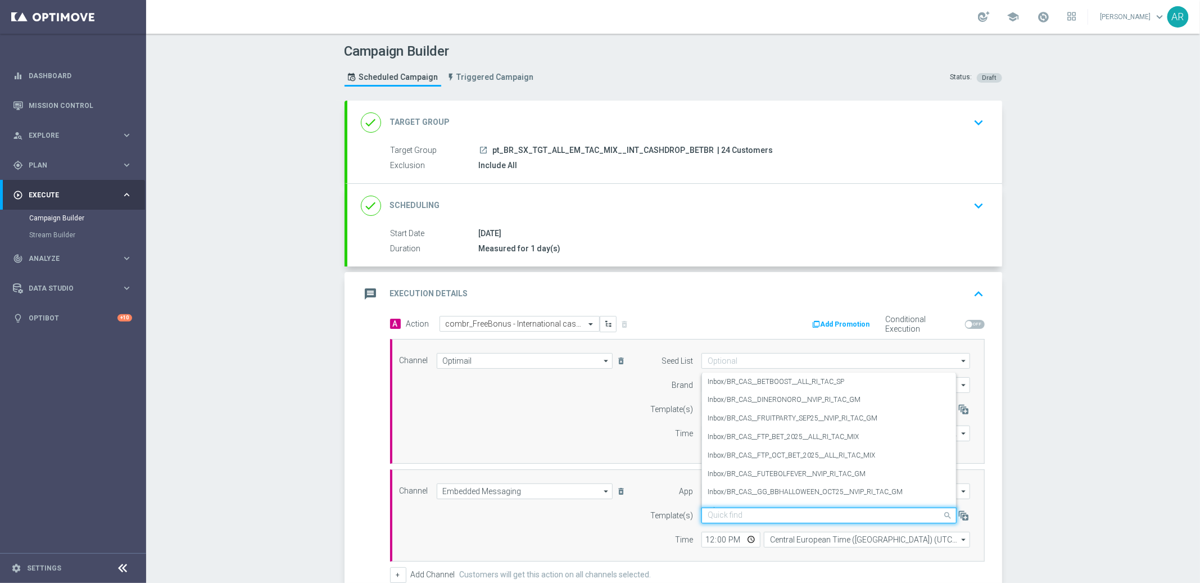
paste input "BR_CAS__INTERNATIONALCASHDROP_2025_W19__VIP_RI_TAC_GM"
click at [780, 493] on label "Inbox/BR_CAS__INTERNATIONALCASHDROP_2025_W19__VIP_RI_TAC_GM" at bounding box center [820, 498] width 226 height 10
type input "BR_CAS__INTERNATIONALCASHDROP_2025_W19__VIP_RI_TAC_GM"
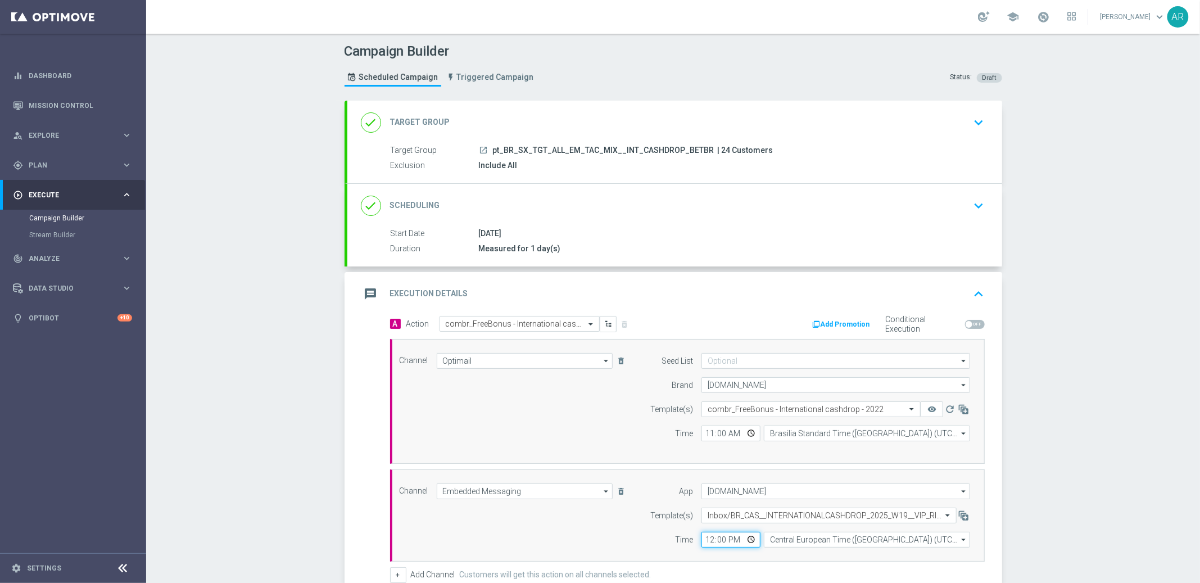
click at [744, 541] on input "12:00" at bounding box center [730, 540] width 59 height 16
type input "11:00"
click at [594, 531] on div "Channel Embedded Messaging Embedded Messaging arrow_drop_down Show Selected 1 o…" at bounding box center [685, 515] width 588 height 64
click at [797, 541] on input "Central European Time ([GEOGRAPHIC_DATA]) (UTC +02:00)" at bounding box center [867, 540] width 206 height 16
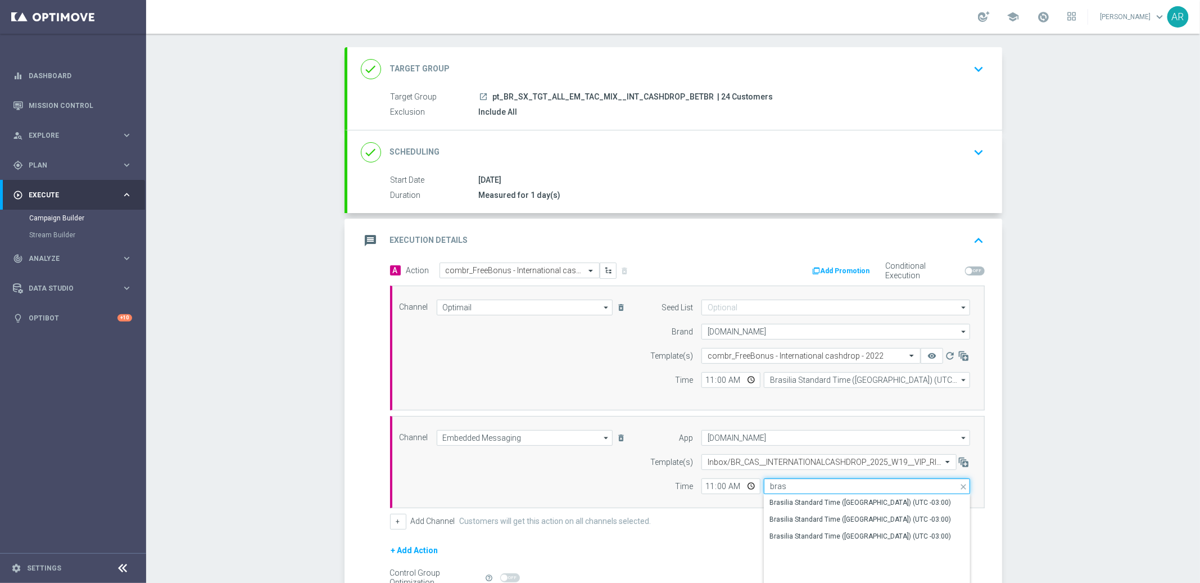
scroll to position [88, 0]
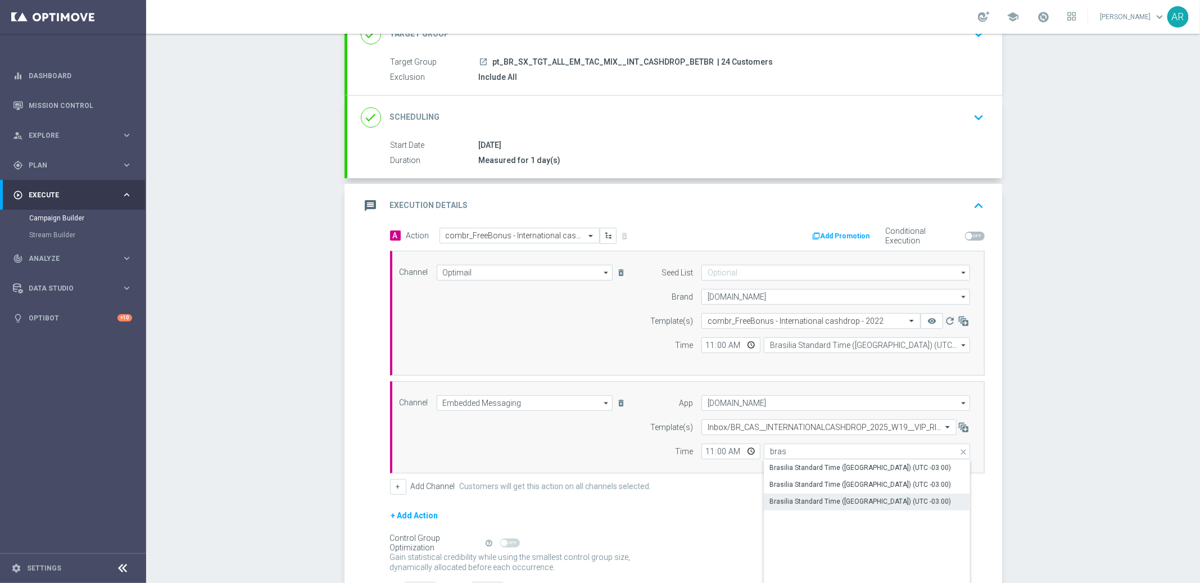
click at [856, 500] on div "Brasilia Standard Time ([GEOGRAPHIC_DATA]) (UTC -03:00)" at bounding box center [859, 501] width 181 height 10
type input "Brasilia Standard Time ([GEOGRAPHIC_DATA]) (UTC -03:00)"
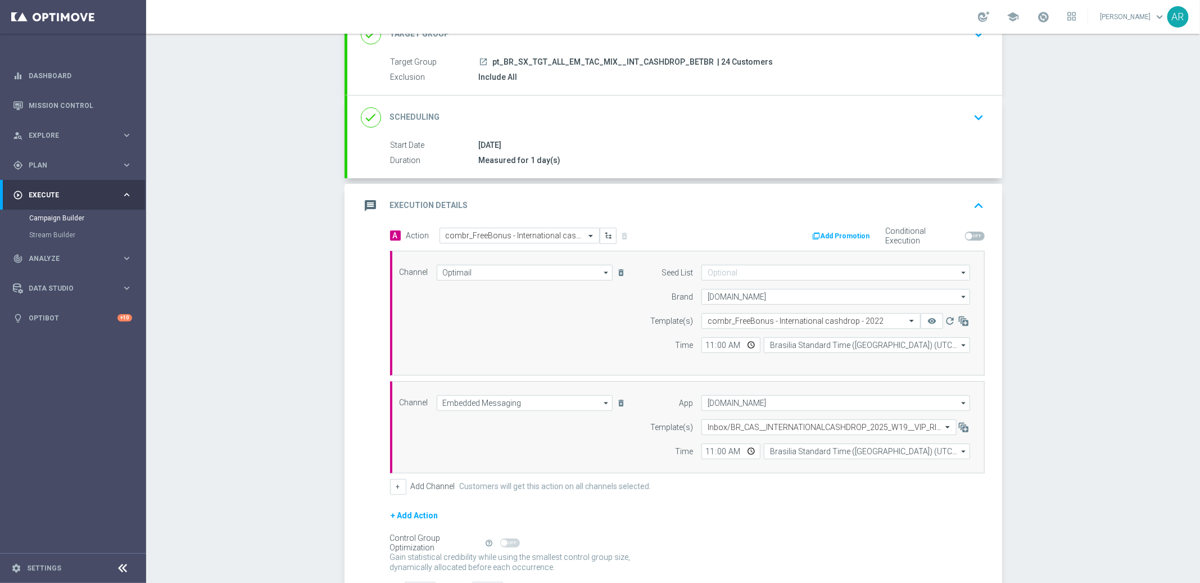
click at [657, 511] on div "+ Add Action" at bounding box center [687, 522] width 594 height 28
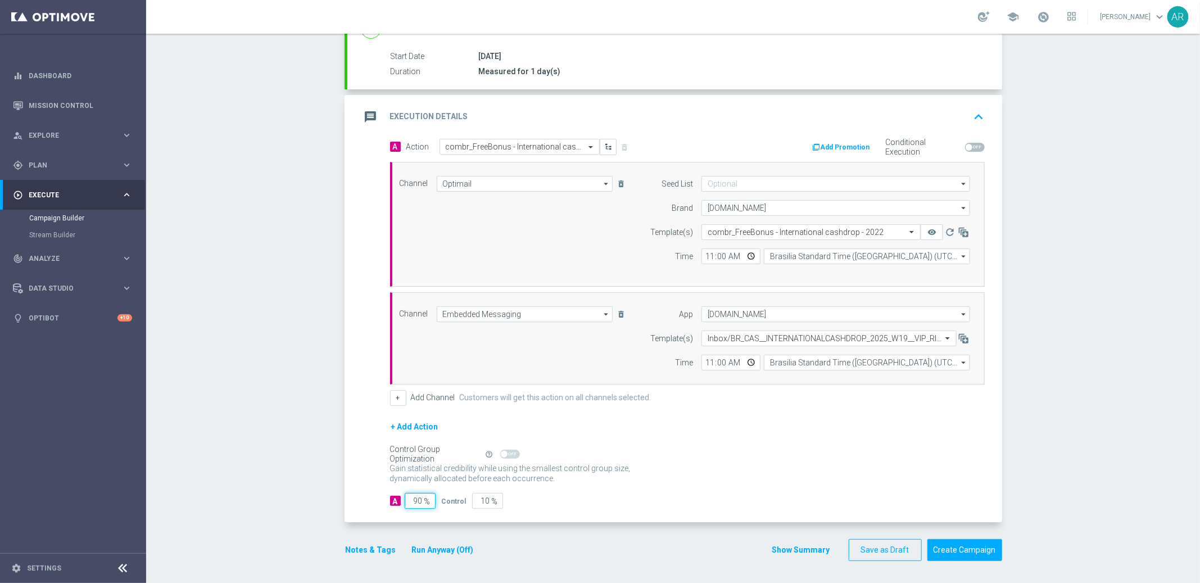
click at [414, 499] on input "90" at bounding box center [420, 501] width 31 height 16
type input "1"
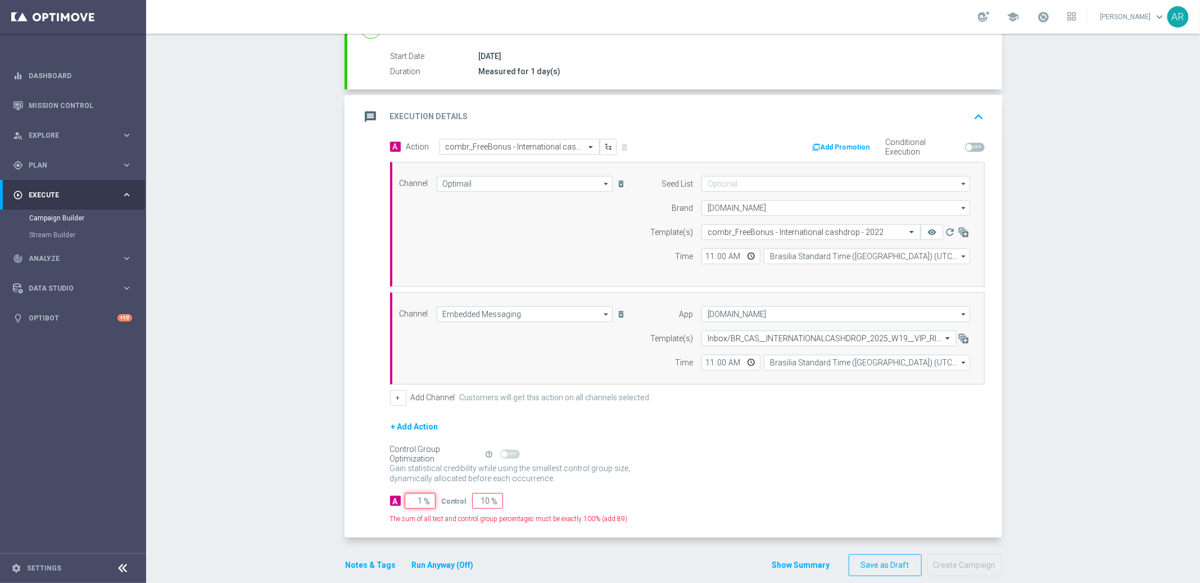
type input "99"
type input "10"
type input "90"
type input "100"
type input "0"
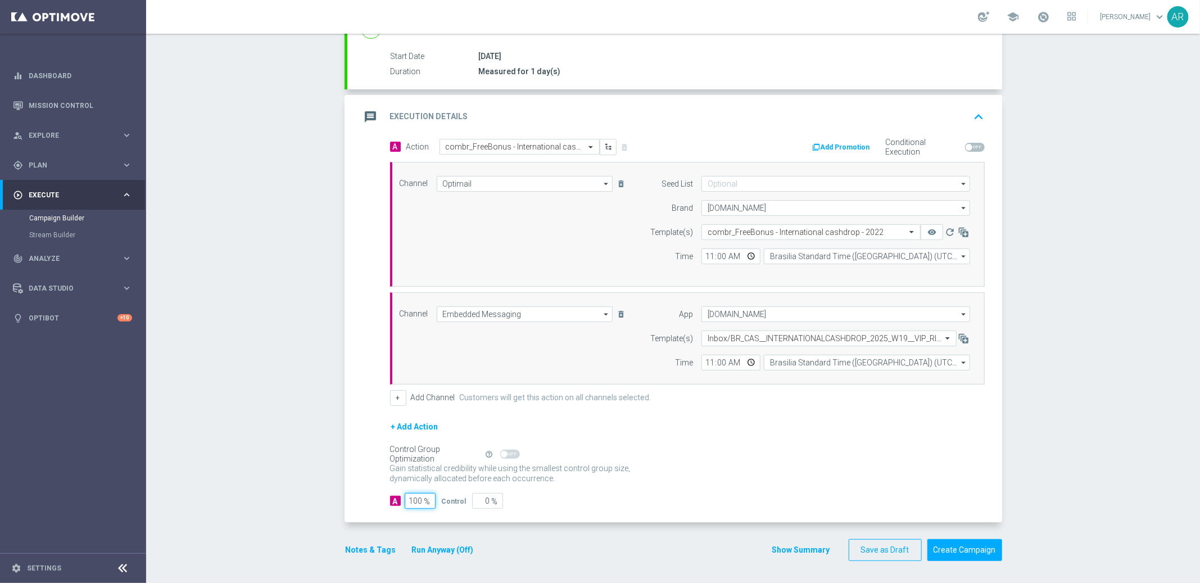
type input "100"
click at [777, 483] on div "Gain statistical credibility while using the smallest control group size, dynam…" at bounding box center [687, 473] width 594 height 27
click at [968, 549] on button "Create Campaign" at bounding box center [964, 550] width 75 height 22
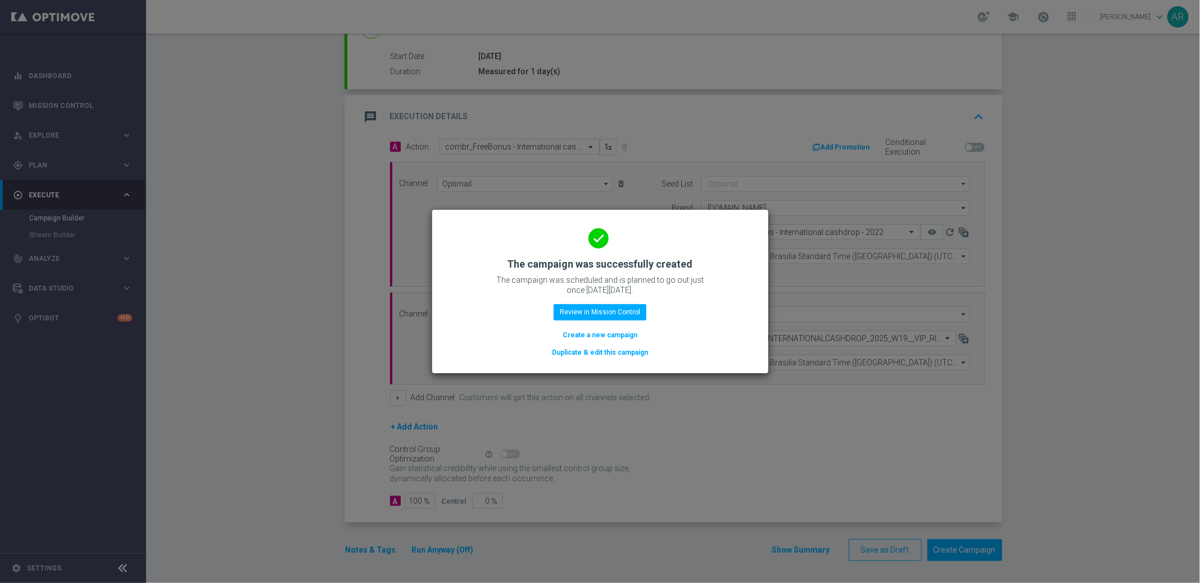
click at [600, 331] on button "Create a new campaign" at bounding box center [599, 335] width 77 height 12
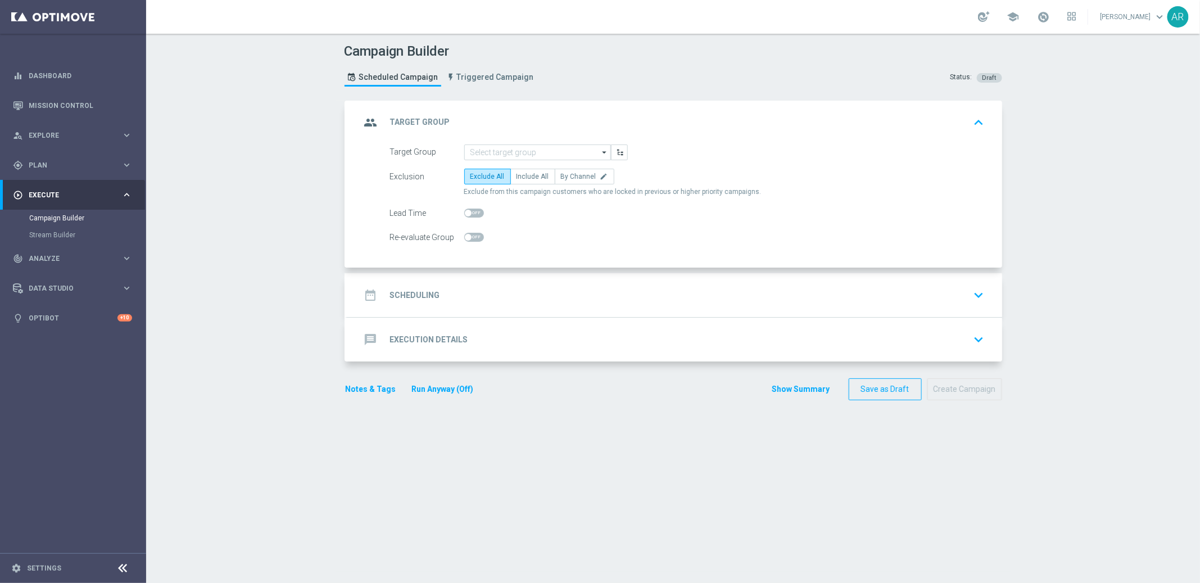
scroll to position [0, 0]
click at [498, 146] on input at bounding box center [537, 152] width 147 height 16
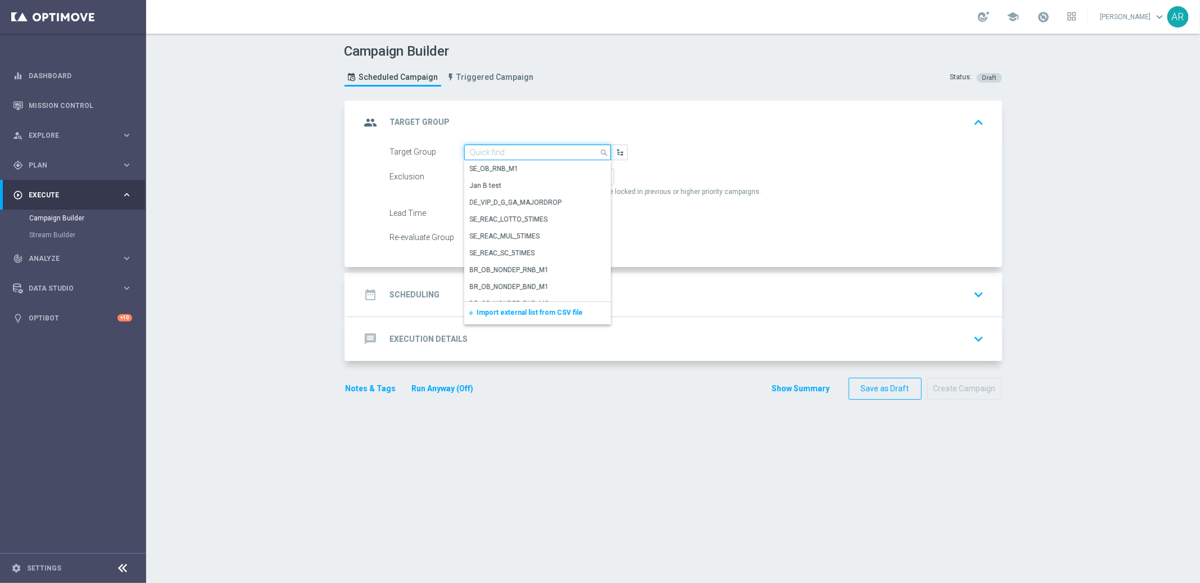
paste input "BR_SOL__INT_CASHDROP__ALL_EMA_TAC_MIX"
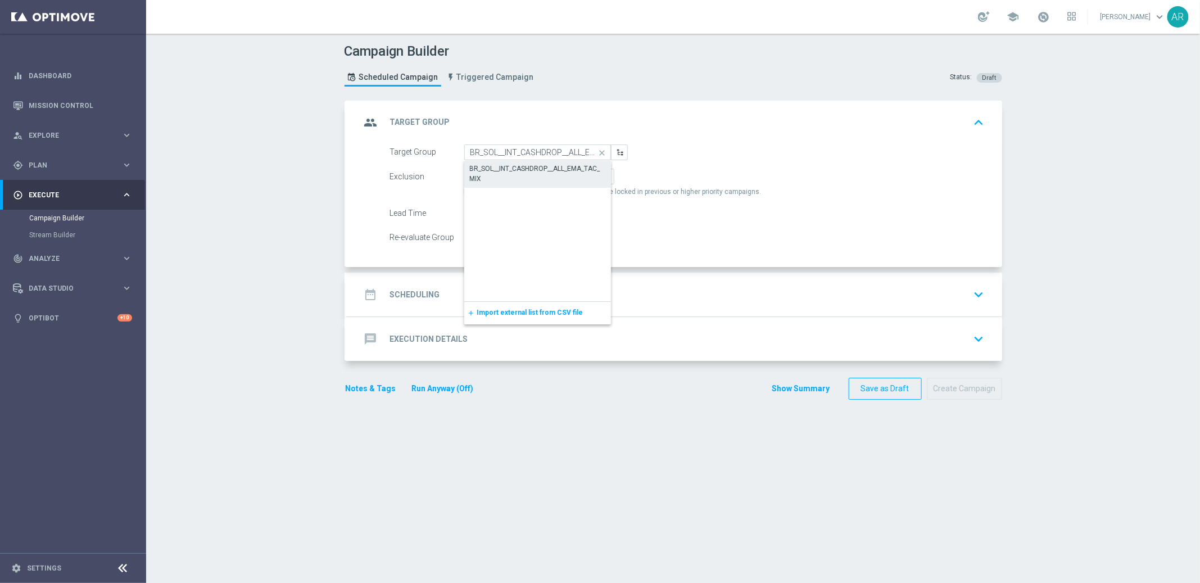
click at [520, 171] on div "BR_SOL__INT_CASHDROP__ALL_EMA_TAC_MIX" at bounding box center [538, 173] width 136 height 20
type input "BR_SOL__INT_CASHDROP__ALL_EMA_TAC_MIX"
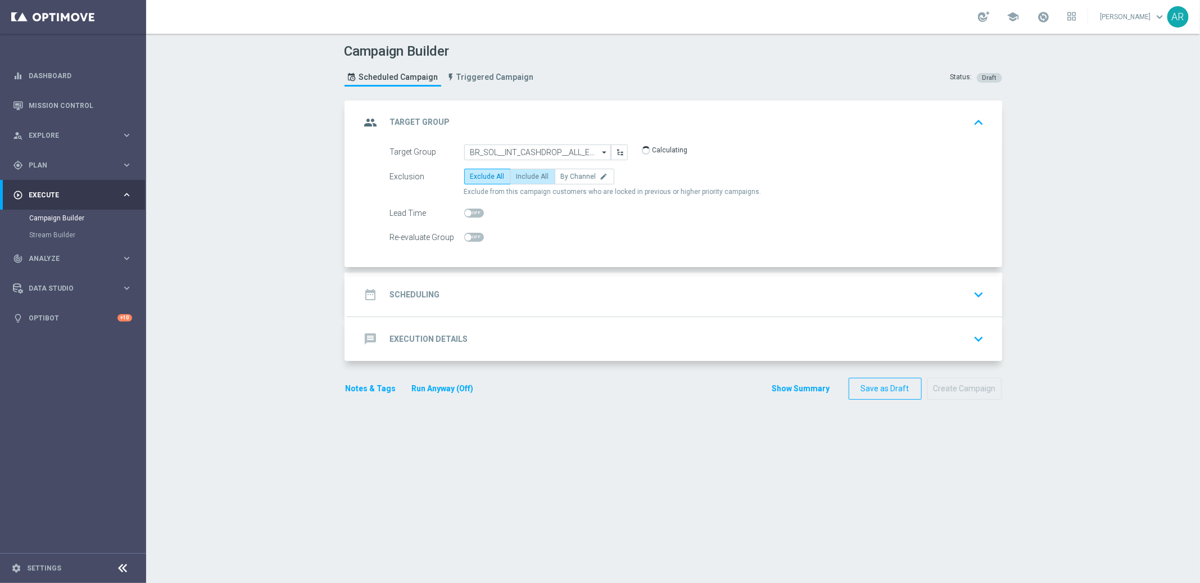
click at [528, 179] on span "Include All" at bounding box center [532, 176] width 33 height 8
click at [524, 179] on input "Include All" at bounding box center [519, 178] width 7 height 7
radio input "true"
click at [483, 288] on div "date_range Scheduling keyboard_arrow_down" at bounding box center [675, 294] width 628 height 21
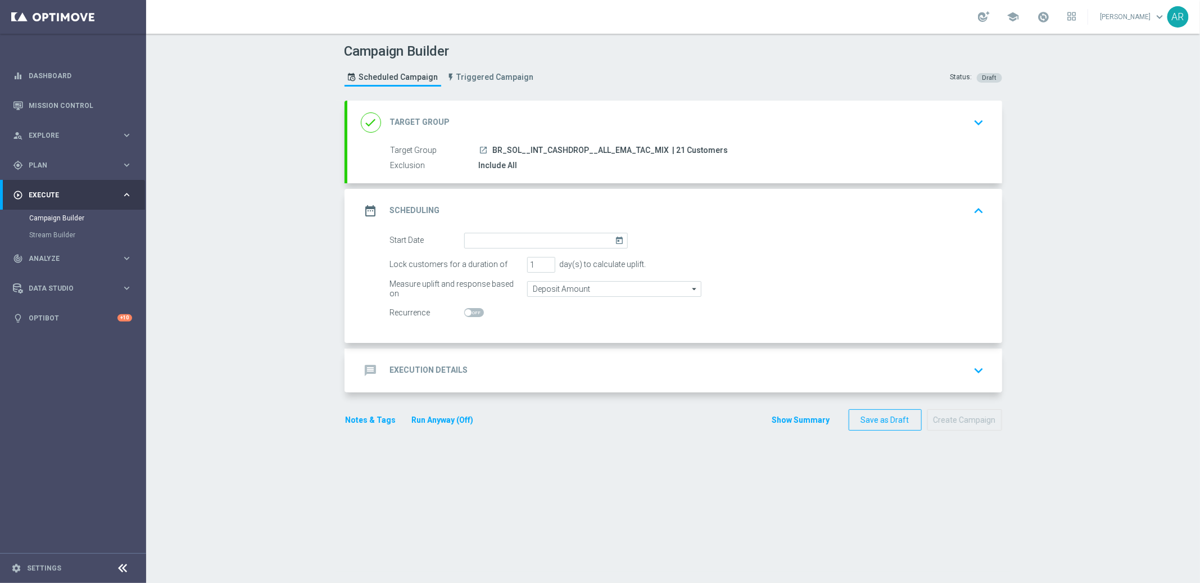
click at [615, 240] on icon "today" at bounding box center [621, 239] width 13 height 12
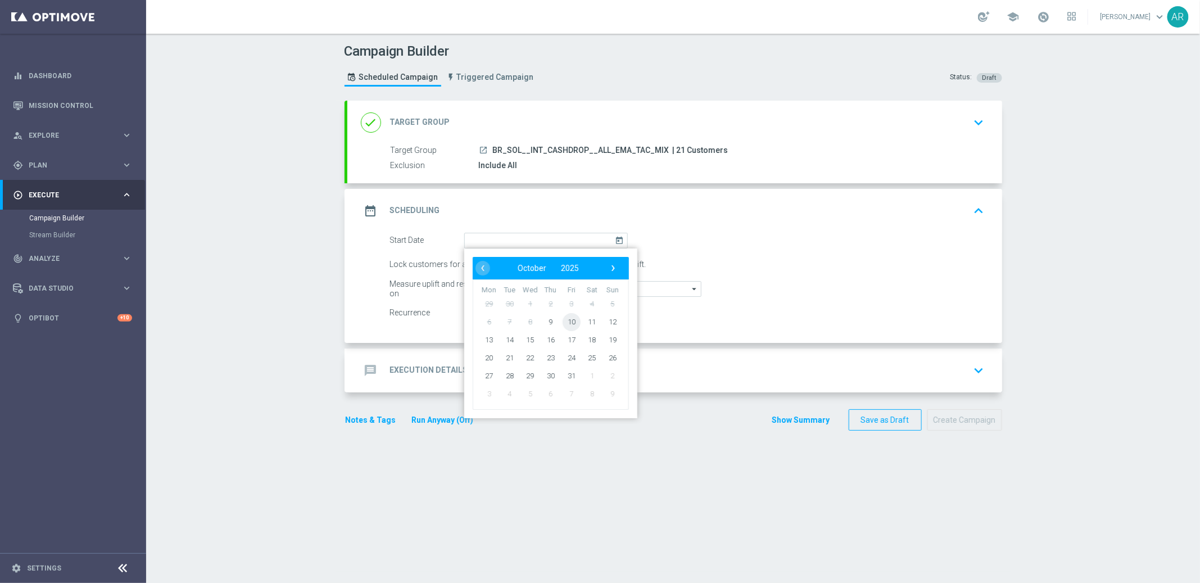
click at [564, 320] on span "10" at bounding box center [571, 321] width 18 height 18
type input "[DATE]"
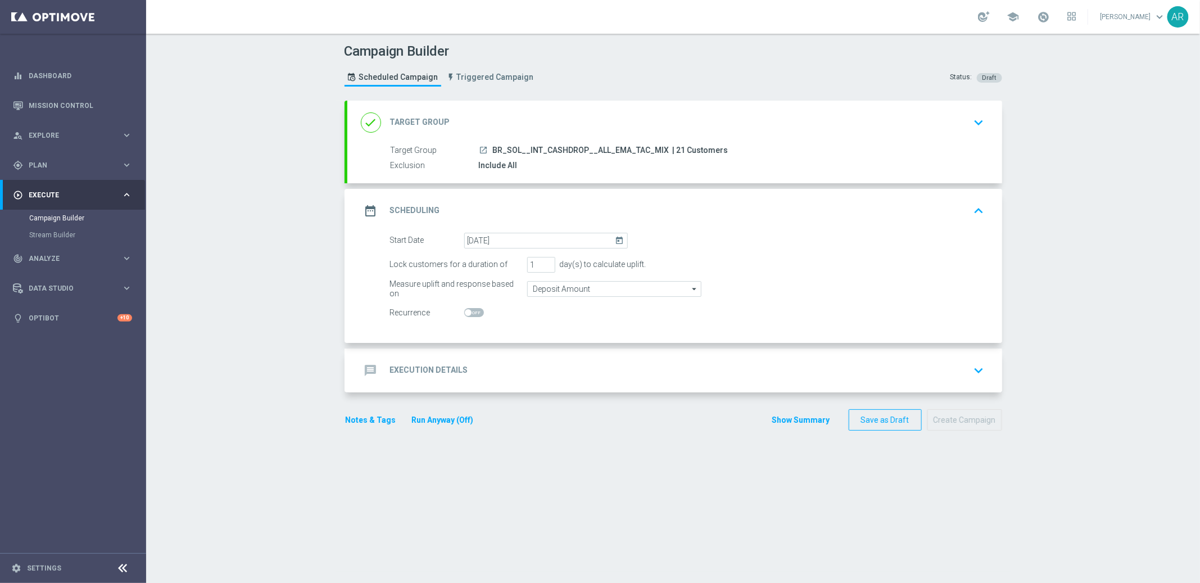
click at [475, 365] on div "message Execution Details keyboard_arrow_down" at bounding box center [675, 370] width 628 height 21
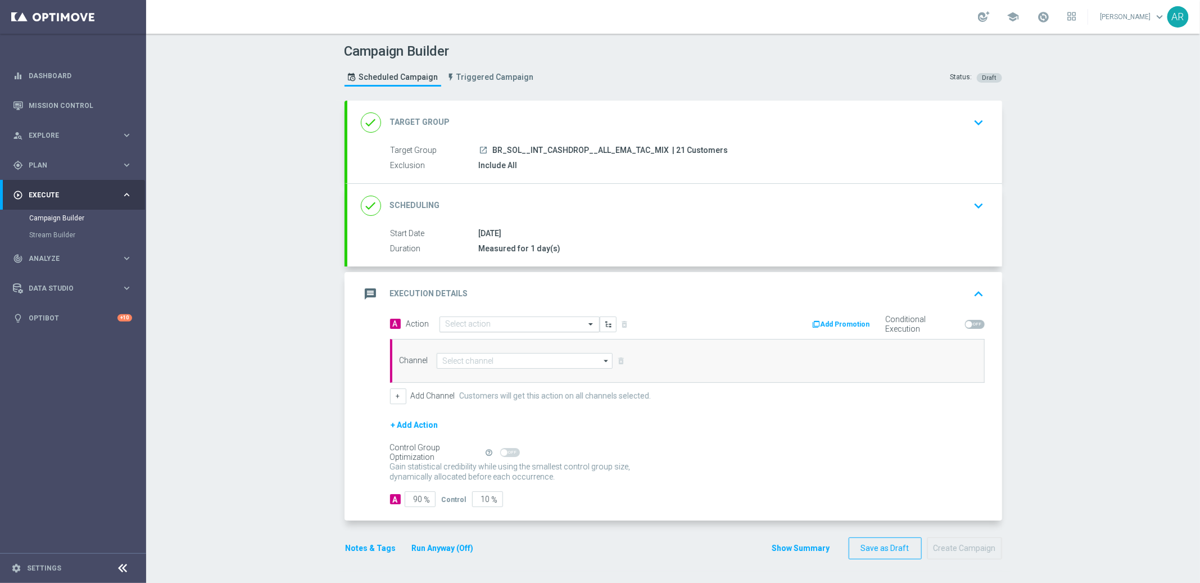
click at [466, 325] on input "text" at bounding box center [508, 325] width 125 height 10
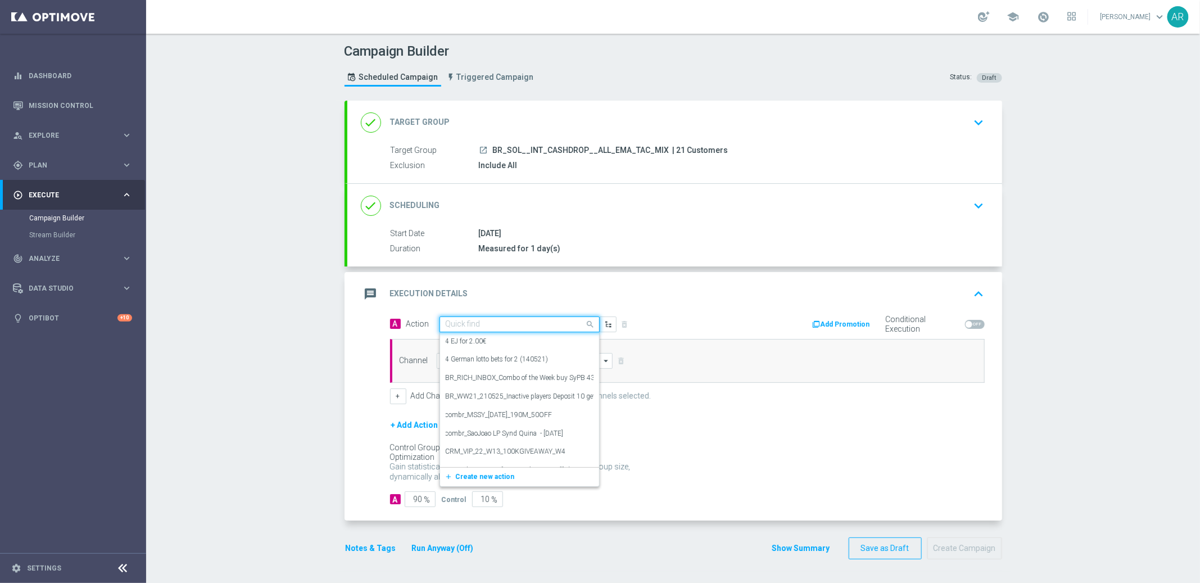
paste input "SOLBETBR_FreeBonus - International cashdrop - 2025"
type input "SOLBETBR_FreeBonus - International cashdrop - 2025"
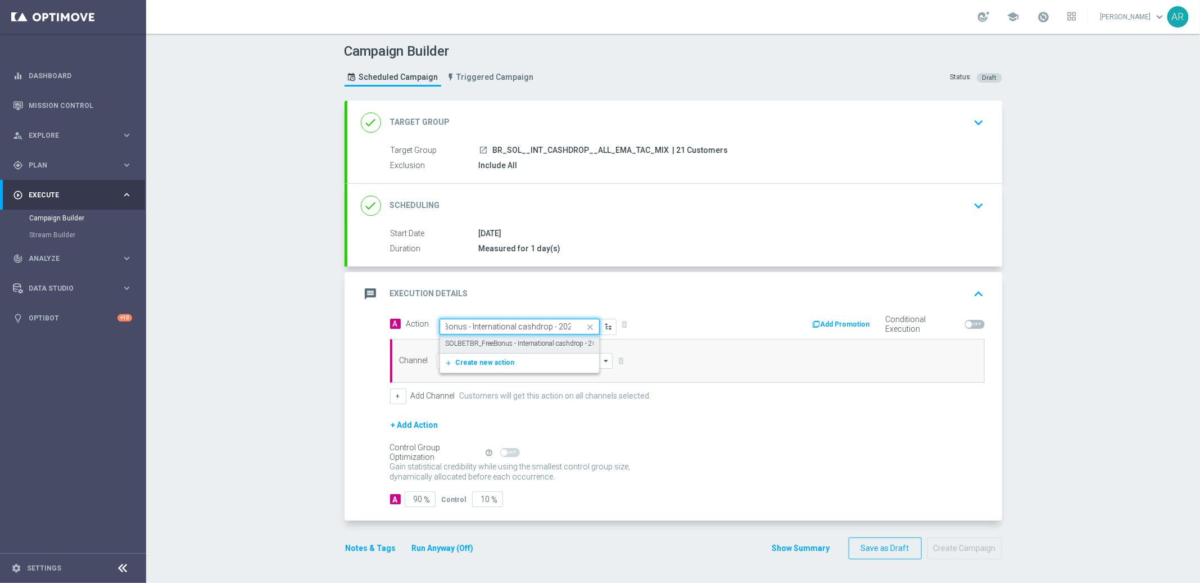
click at [490, 342] on label "SOLBETBR_FreeBonus - International cashdrop - 2025" at bounding box center [525, 344] width 159 height 10
click at [502, 358] on input at bounding box center [525, 361] width 176 height 16
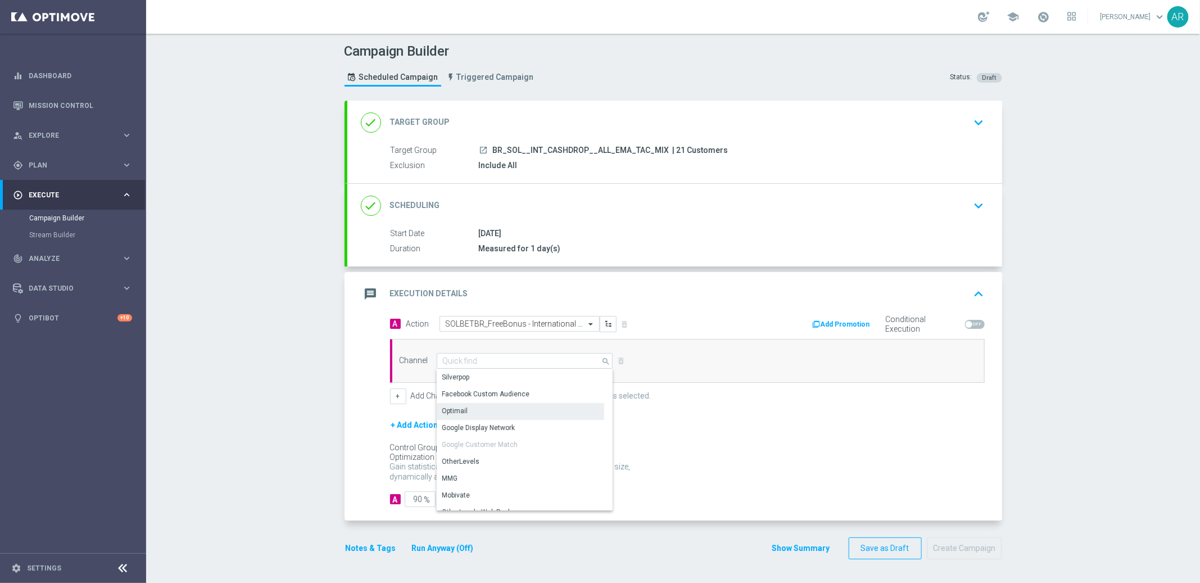
click at [489, 405] on div "Optimail" at bounding box center [520, 411] width 167 height 16
type input "Optimail"
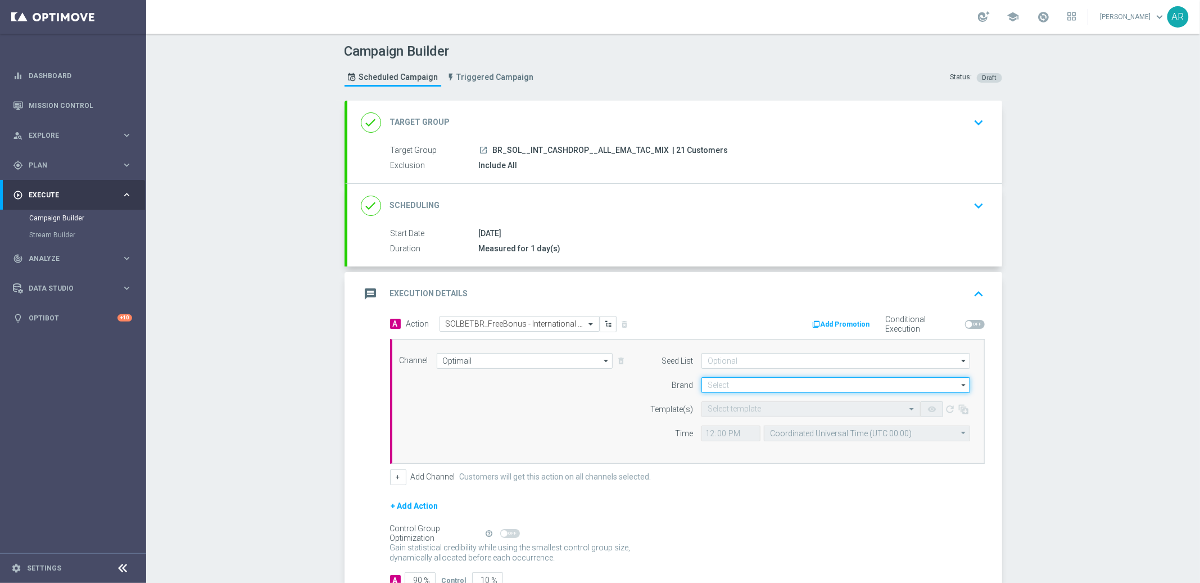
click at [708, 381] on input at bounding box center [835, 385] width 269 height 16
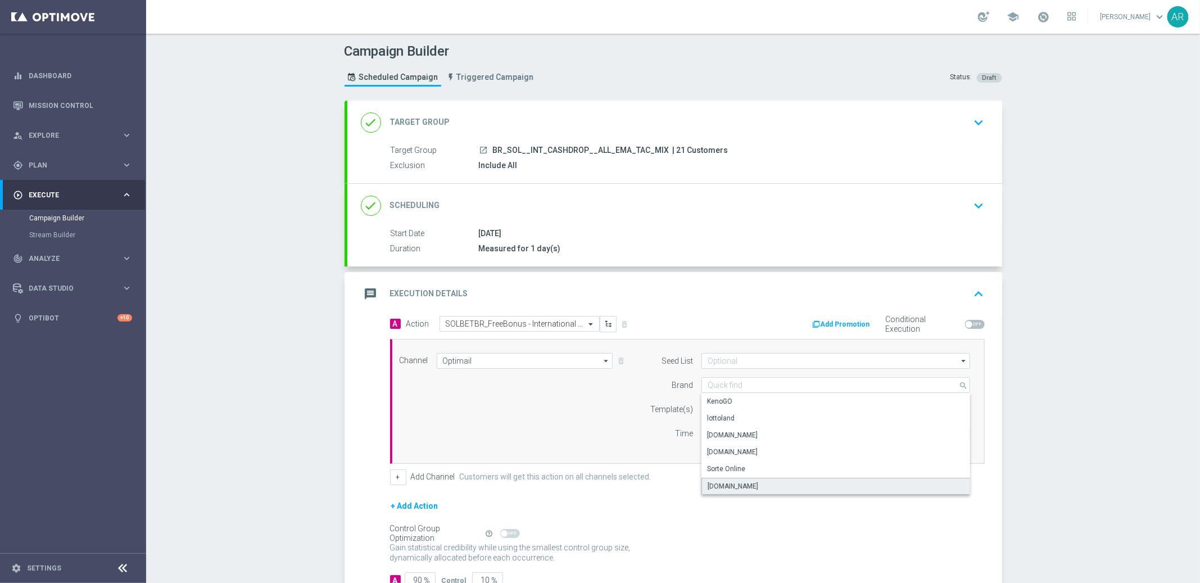
click at [766, 482] on div "[DOMAIN_NAME]" at bounding box center [835, 486] width 269 height 17
type input "[DOMAIN_NAME]"
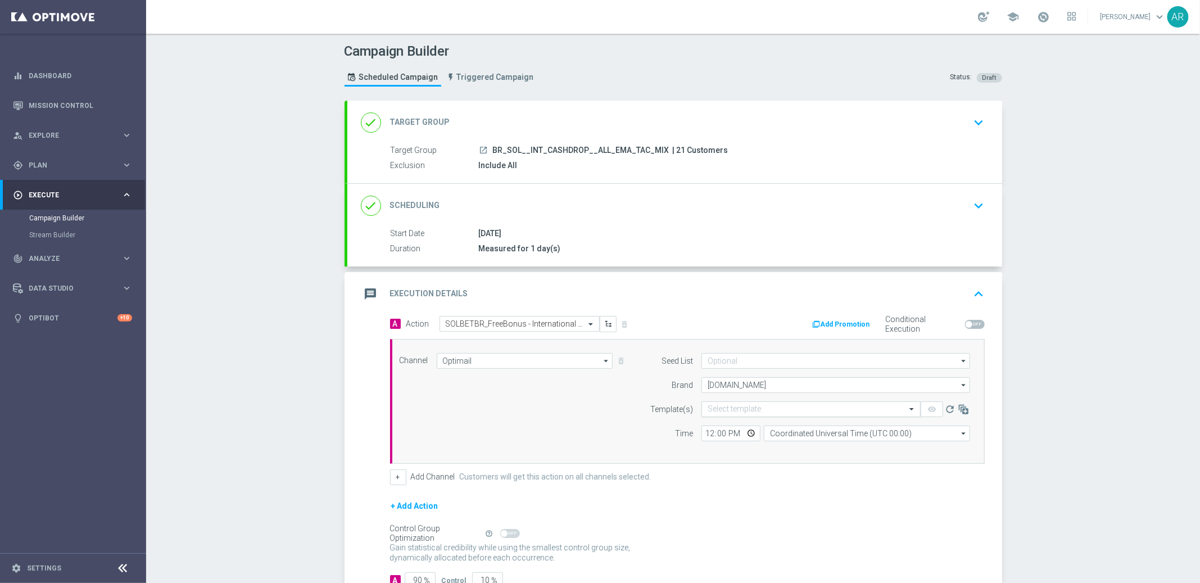
click at [763, 405] on input "text" at bounding box center [799, 410] width 184 height 10
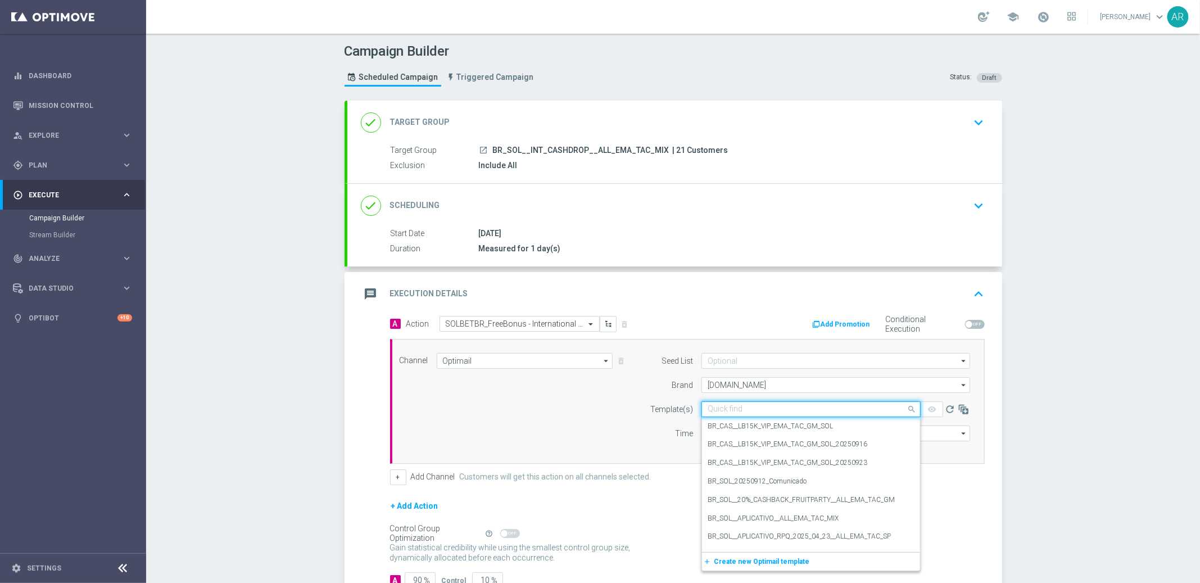
paste input "SOLBETBR_FreeBonus - International cashdrop - 2025"
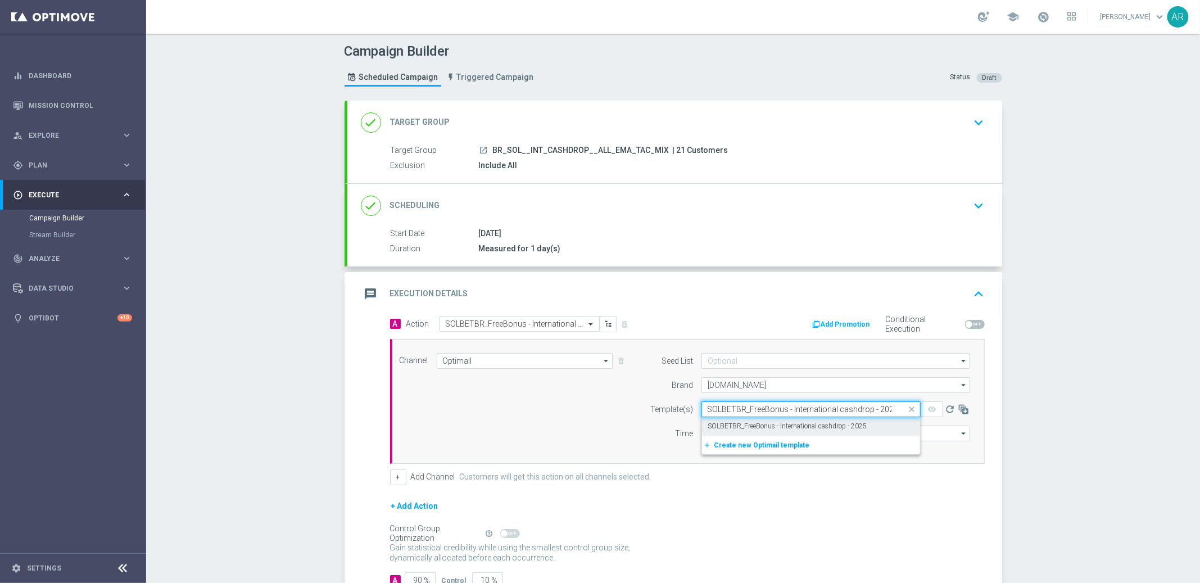
click at [765, 428] on label "SOLBETBR_FreeBonus - International cashdrop - 2025" at bounding box center [786, 426] width 159 height 10
type input "SOLBETBR_FreeBonus - International cashdrop - 2025"
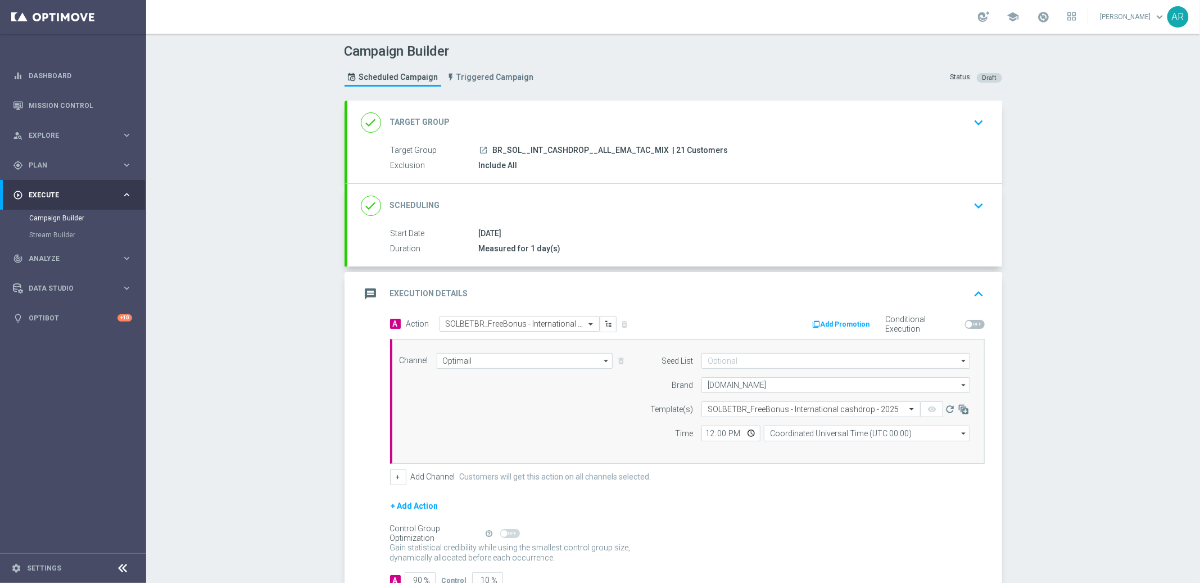
scroll to position [0, 0]
click at [801, 438] on input "Coordinated Universal Time (UTC 00:00)" at bounding box center [867, 433] width 206 height 16
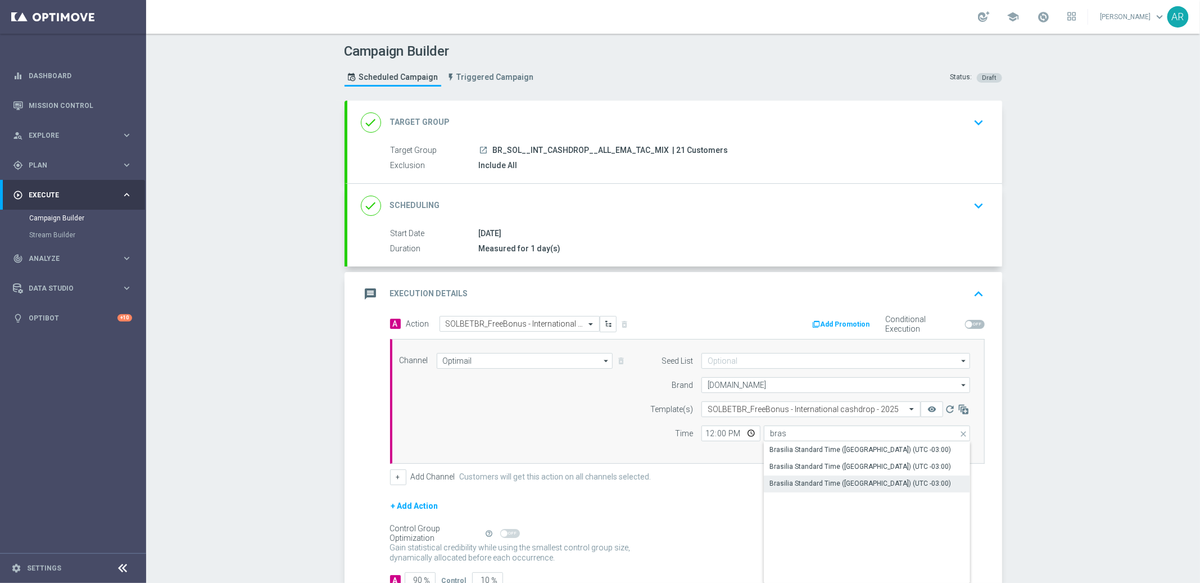
click at [865, 482] on div "Brasilia Standard Time ([GEOGRAPHIC_DATA]) (UTC -03:00)" at bounding box center [859, 483] width 181 height 10
type input "Brasilia Standard Time ([GEOGRAPHIC_DATA]) (UTC -03:00)"
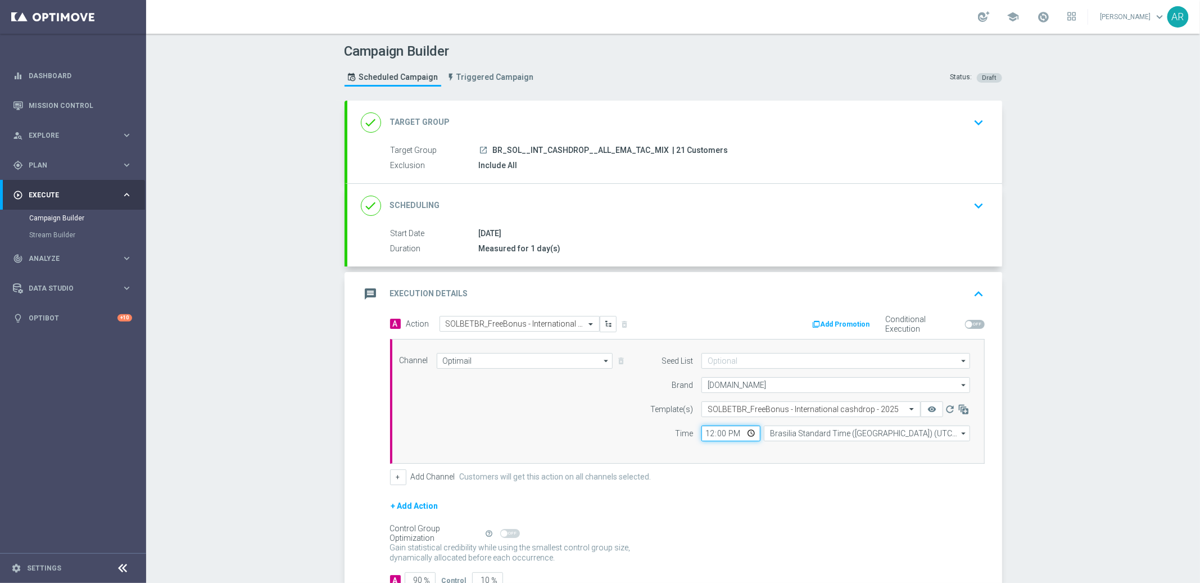
click at [745, 432] on input "12:00" at bounding box center [730, 433] width 59 height 16
type input "11:00"
click at [567, 380] on div "Channel Optimail Optimail arrow_drop_down Show Selected 1 of 26 Silverpop" at bounding box center [685, 401] width 588 height 97
click at [390, 481] on button "+" at bounding box center [398, 477] width 16 height 16
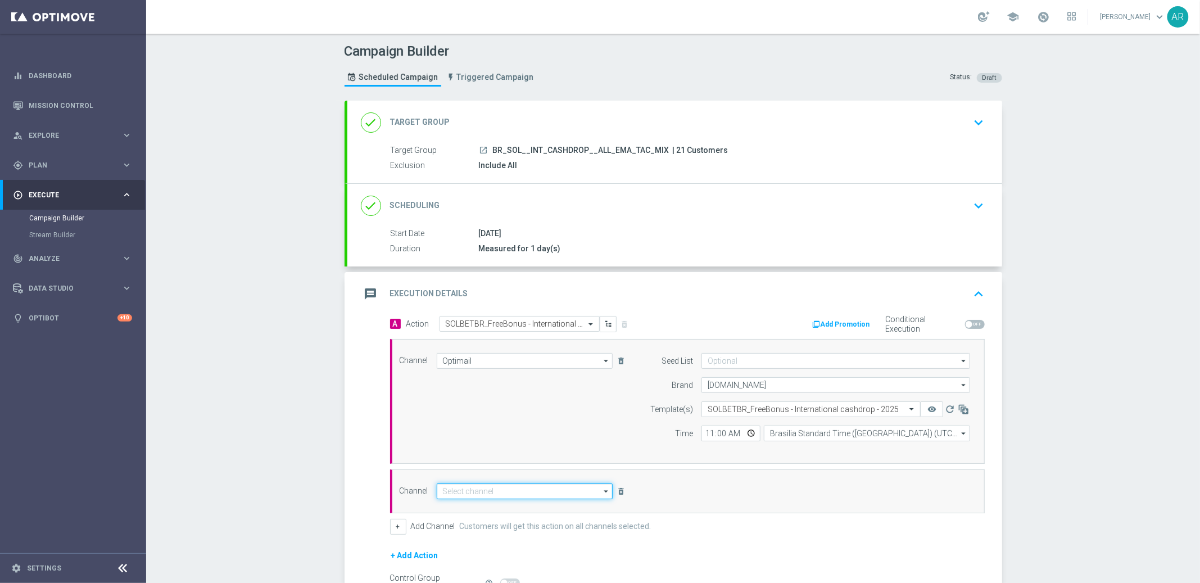
click at [487, 490] on input at bounding box center [525, 491] width 176 height 16
click at [494, 501] on div "Embedded Messaging" at bounding box center [525, 507] width 177 height 16
type input "Embedded Messaging"
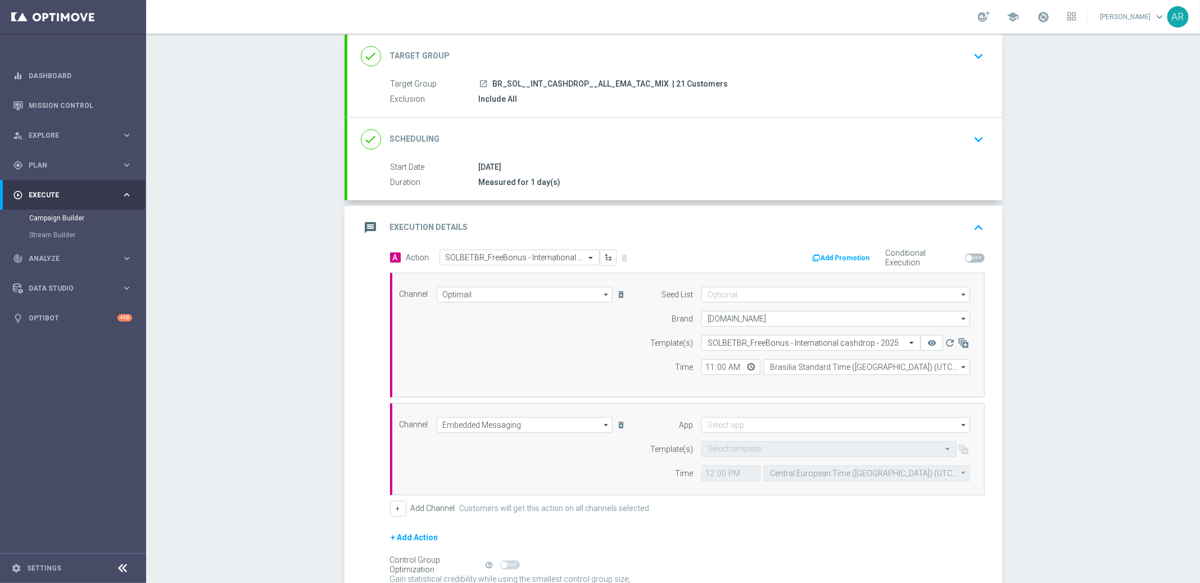
scroll to position [74, 0]
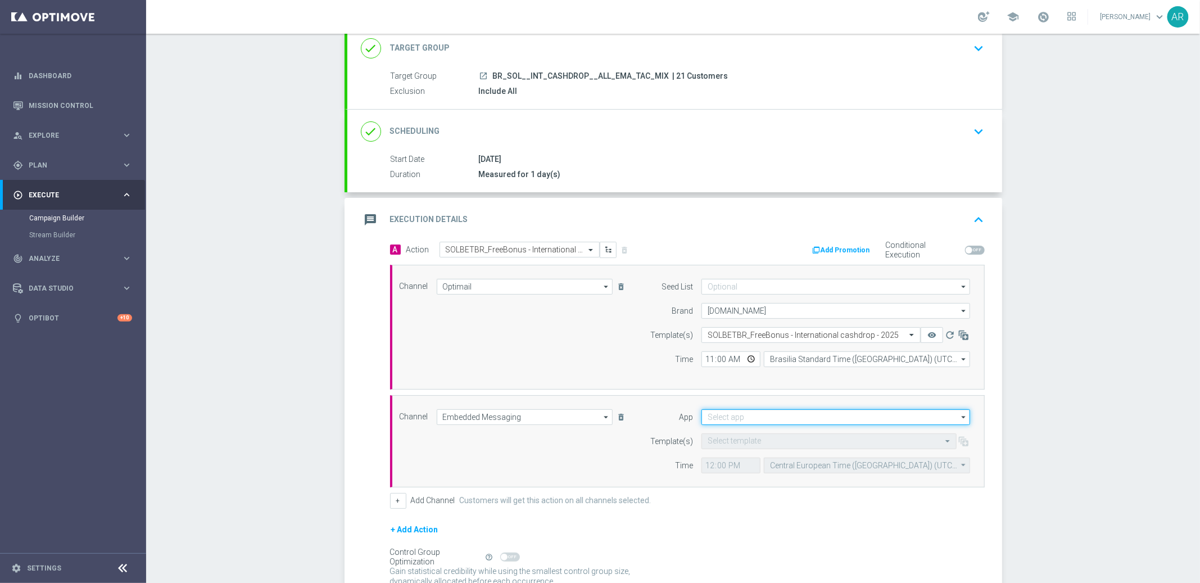
click at [754, 415] on input at bounding box center [835, 417] width 269 height 16
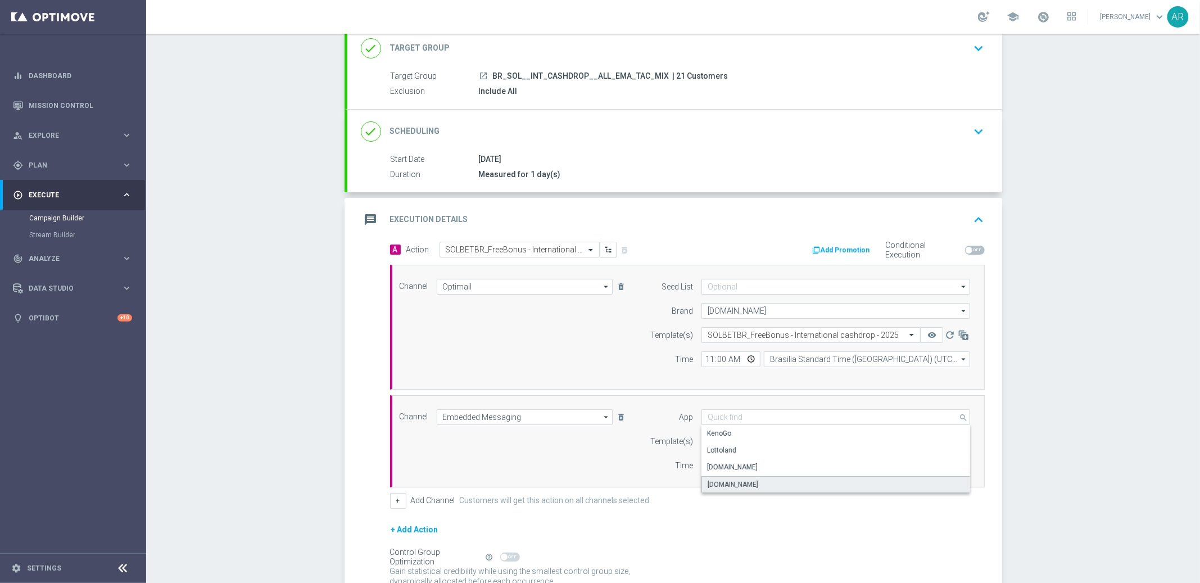
click at [767, 480] on div "[DOMAIN_NAME]" at bounding box center [835, 484] width 269 height 17
type input "[DOMAIN_NAME]"
click at [762, 442] on input "text" at bounding box center [817, 442] width 220 height 10
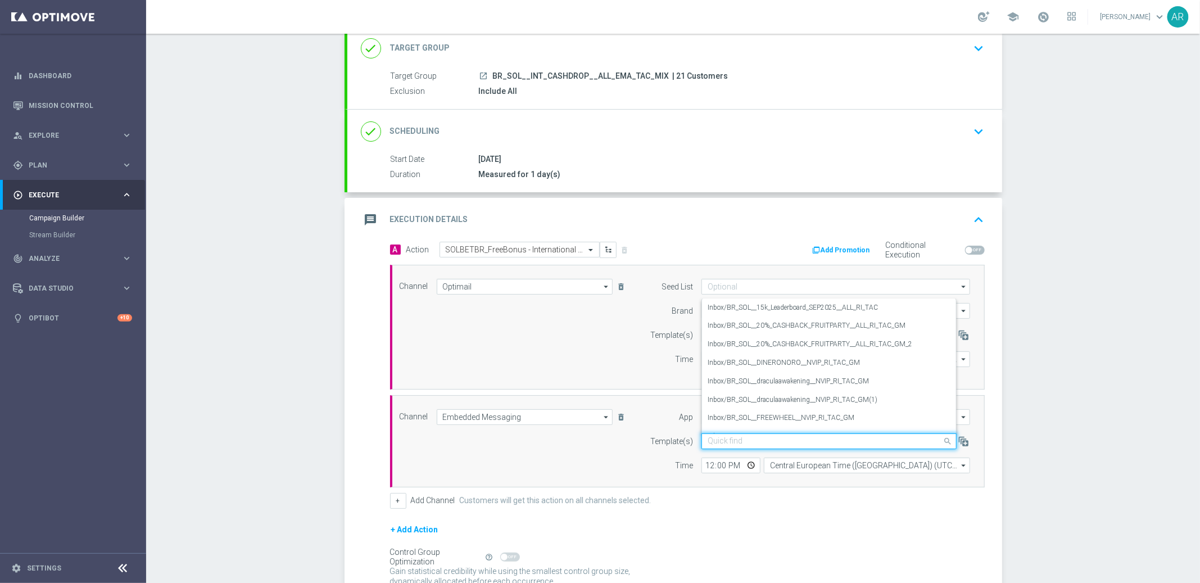
paste input "BR_SOL__INT_CASHDROP__ALL_RI_TAC_MIX"
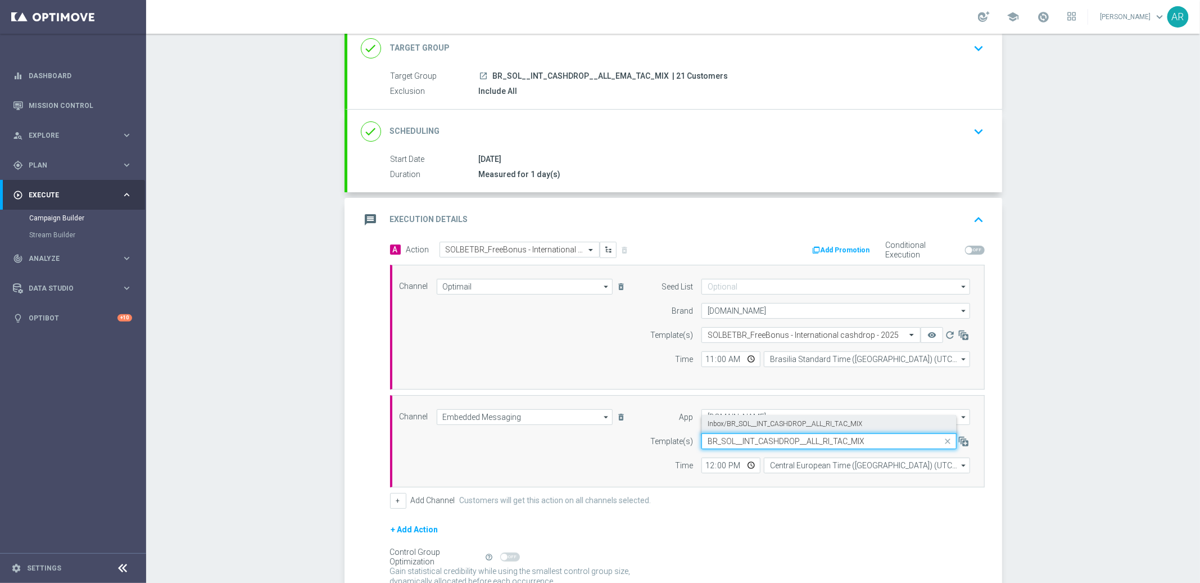
click at [779, 424] on label "Inbox/BR_SOL__INT_CASHDROP__ALL_RI_TAC_MIX" at bounding box center [784, 424] width 155 height 10
type input "BR_SOL__INT_CASHDROP__ALL_RI_TAC_MIX"
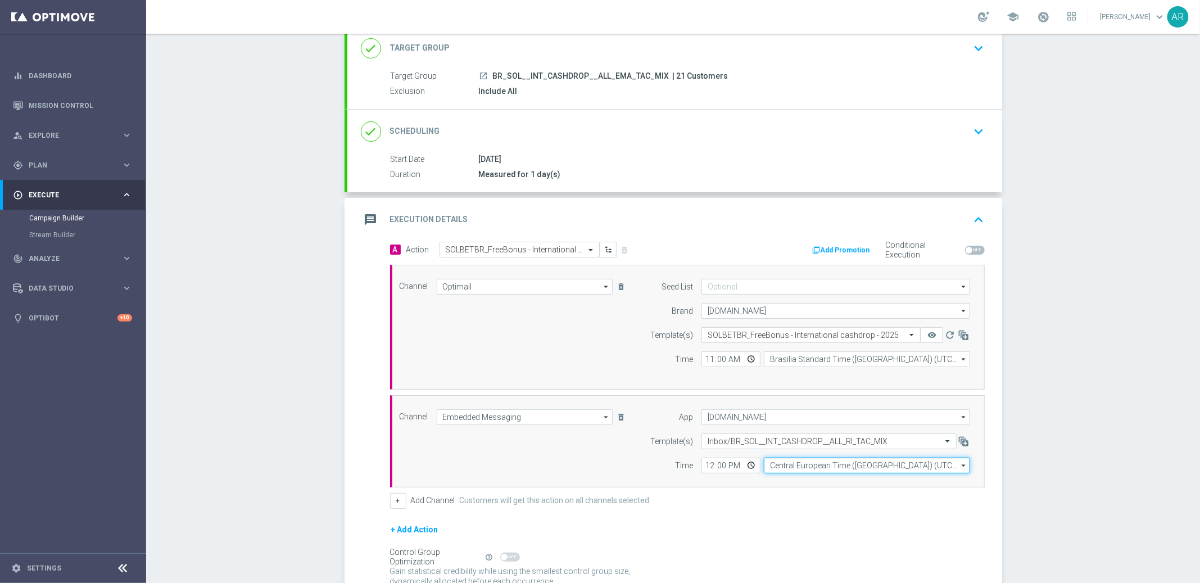
click at [803, 461] on input "Central European Time ([GEOGRAPHIC_DATA]) (UTC +02:00)" at bounding box center [867, 465] width 206 height 16
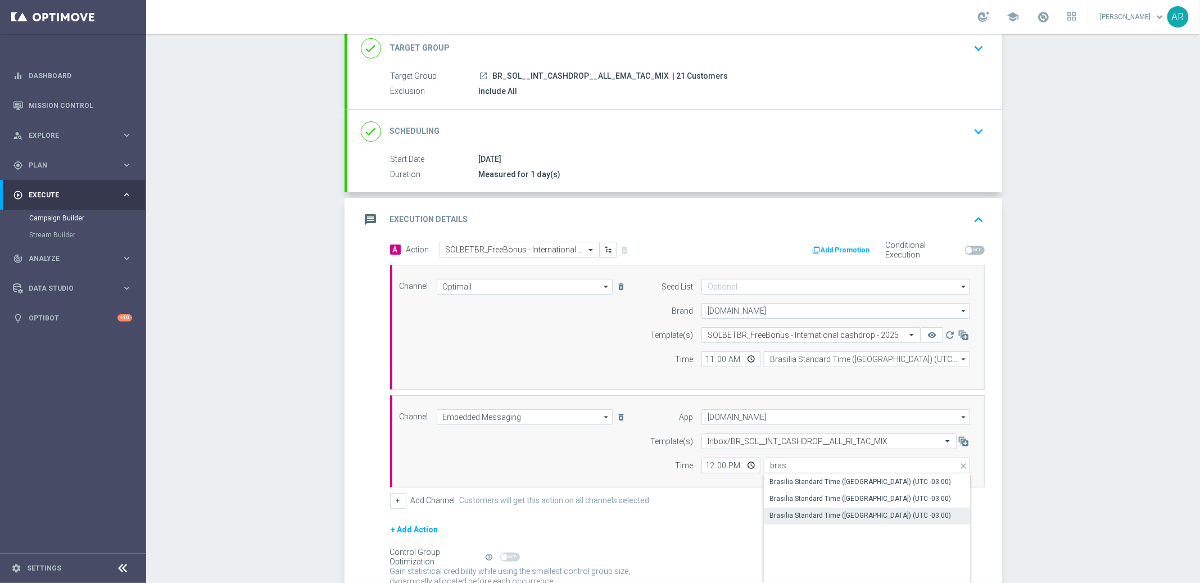
click at [857, 514] on div "Brasilia Standard Time ([GEOGRAPHIC_DATA]) (UTC -03:00)" at bounding box center [859, 515] width 181 height 10
type input "Brasilia Standard Time ([GEOGRAPHIC_DATA]) (UTC -03:00)"
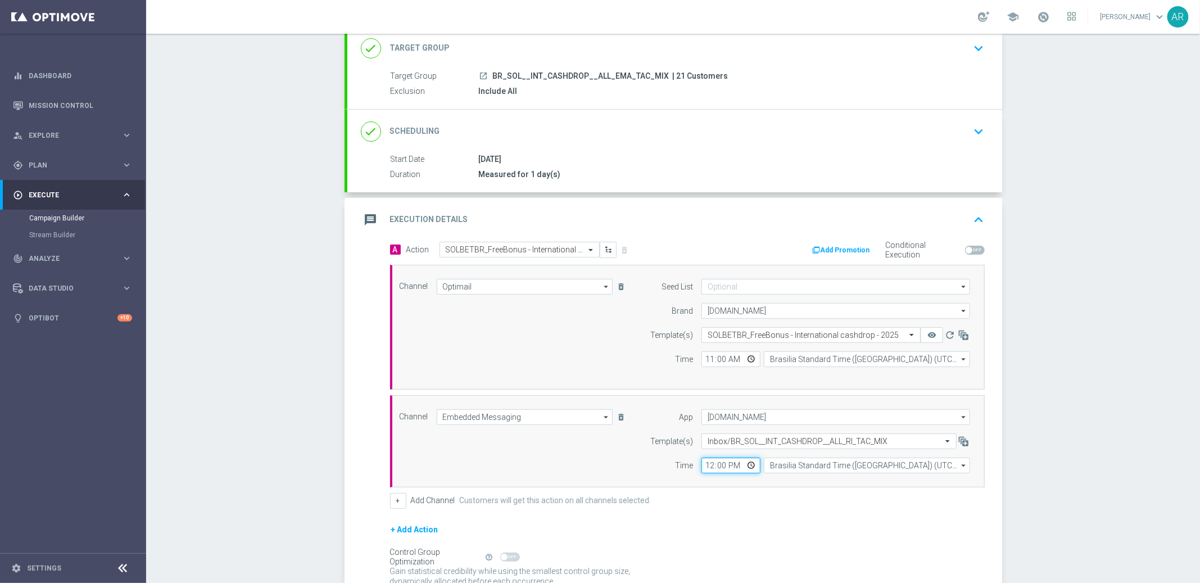
click at [747, 467] on input "12:00" at bounding box center [730, 465] width 59 height 16
type input "11:00"
click at [566, 436] on div "Channel Embedded Messaging Embedded Messaging arrow_drop_down Show Selected 1 o…" at bounding box center [685, 441] width 588 height 64
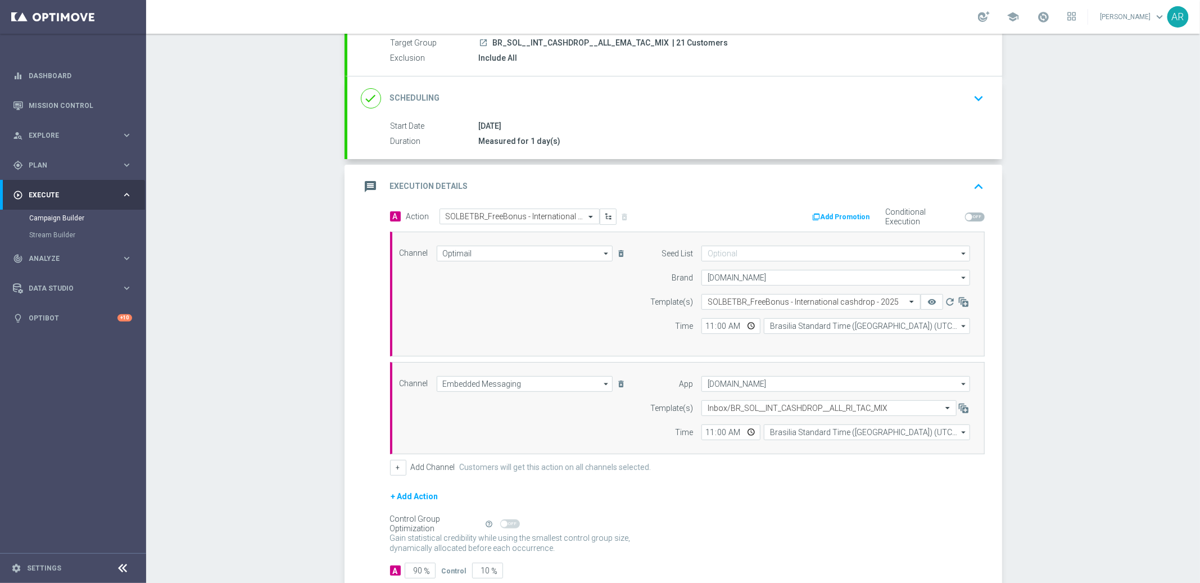
scroll to position [177, 0]
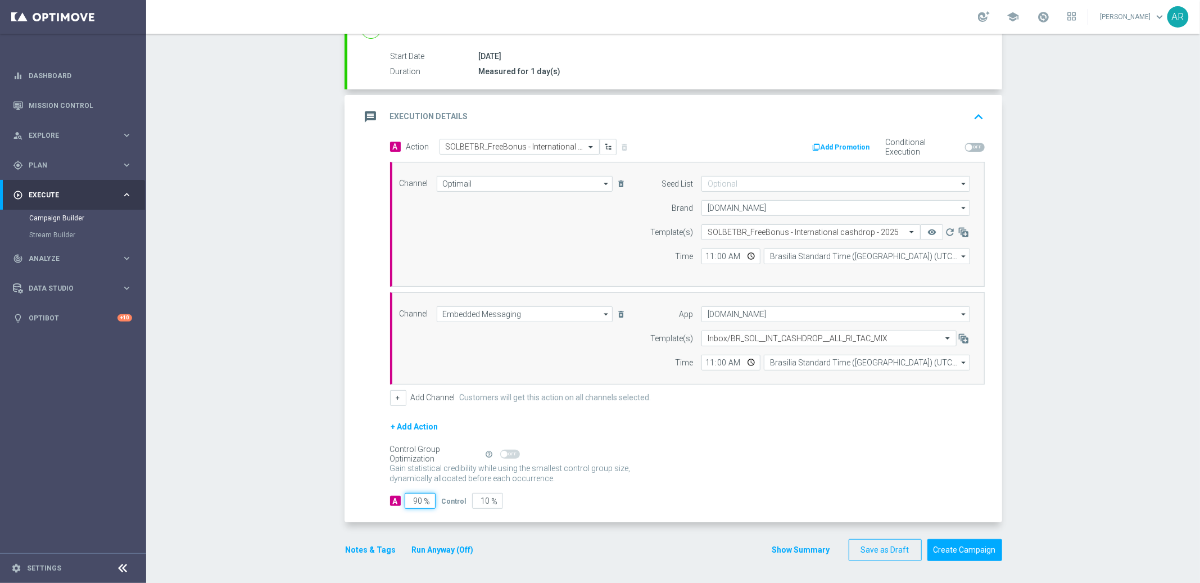
click at [414, 502] on input "90" at bounding box center [420, 501] width 31 height 16
click at [414, 501] on input "90" at bounding box center [420, 501] width 31 height 16
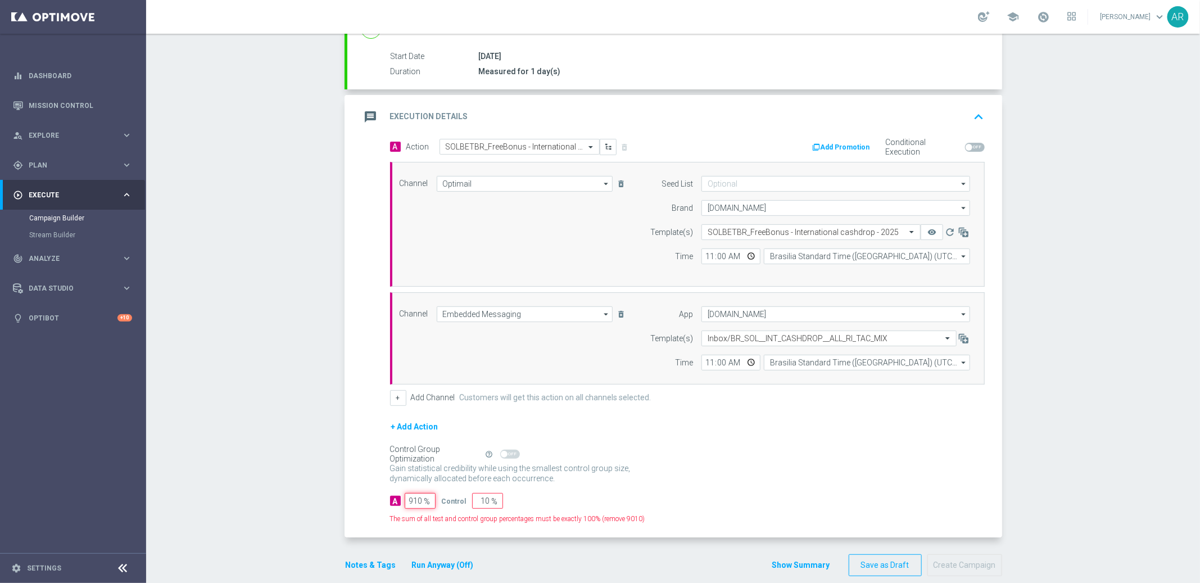
scroll to position [0, 0]
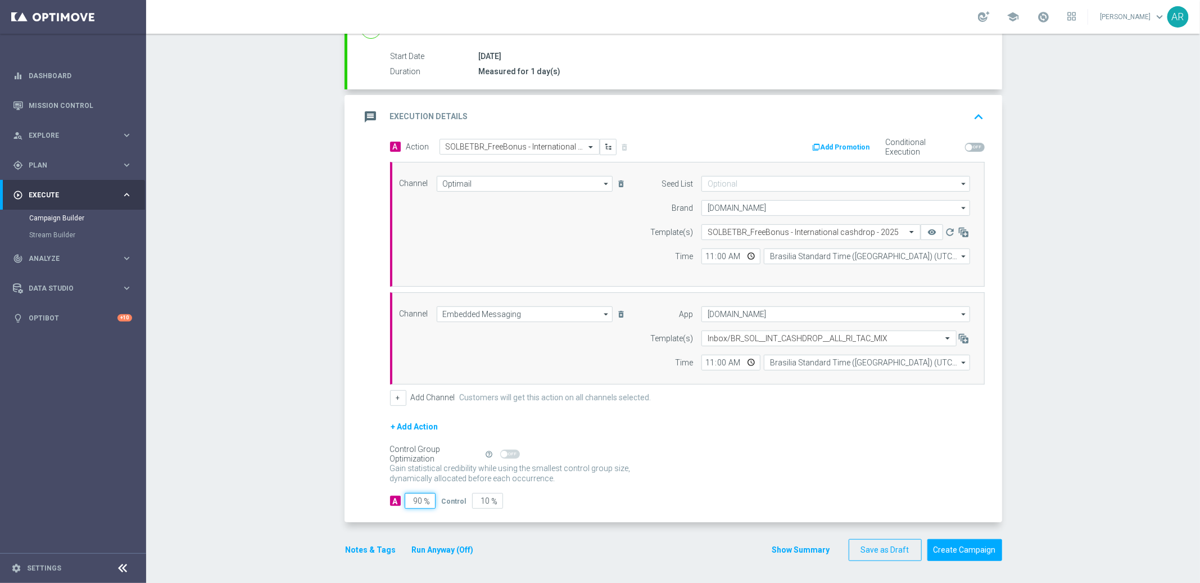
type input "0"
type input "100"
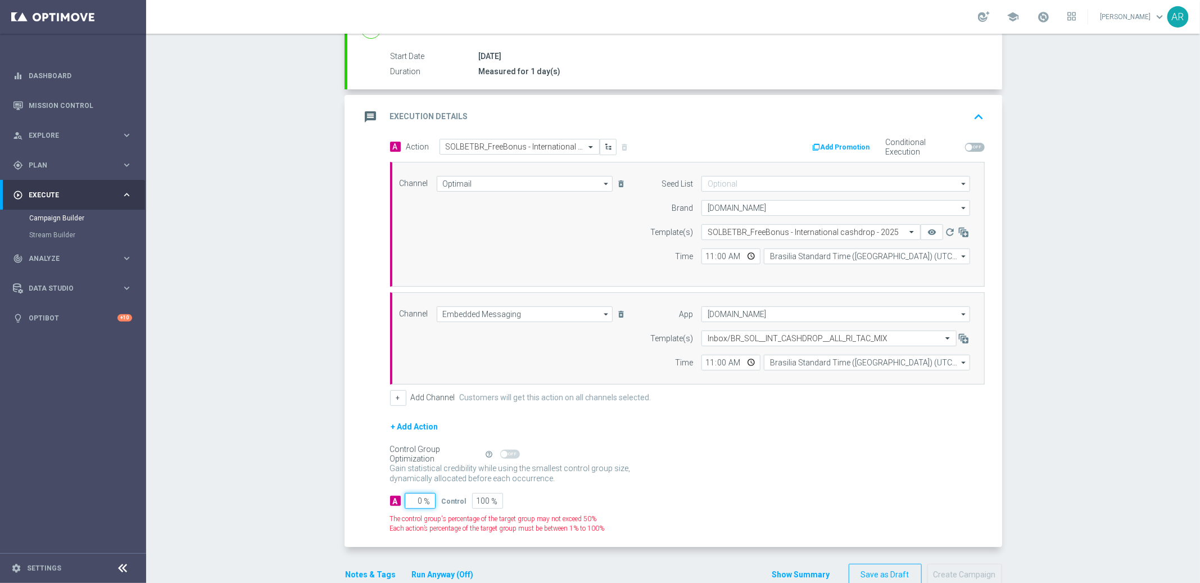
type input "10"
type input "90"
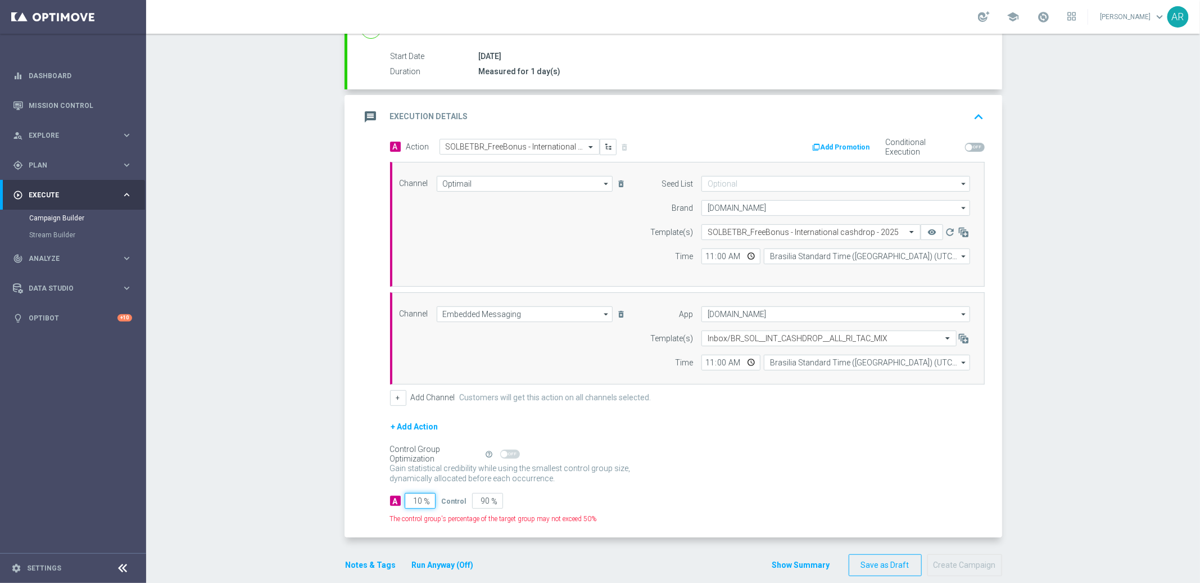
type input "100"
type input "0"
click at [694, 494] on div "A 1000 % Control 0 %" at bounding box center [687, 501] width 594 height 16
click at [410, 499] on input "1000" at bounding box center [420, 501] width 31 height 16
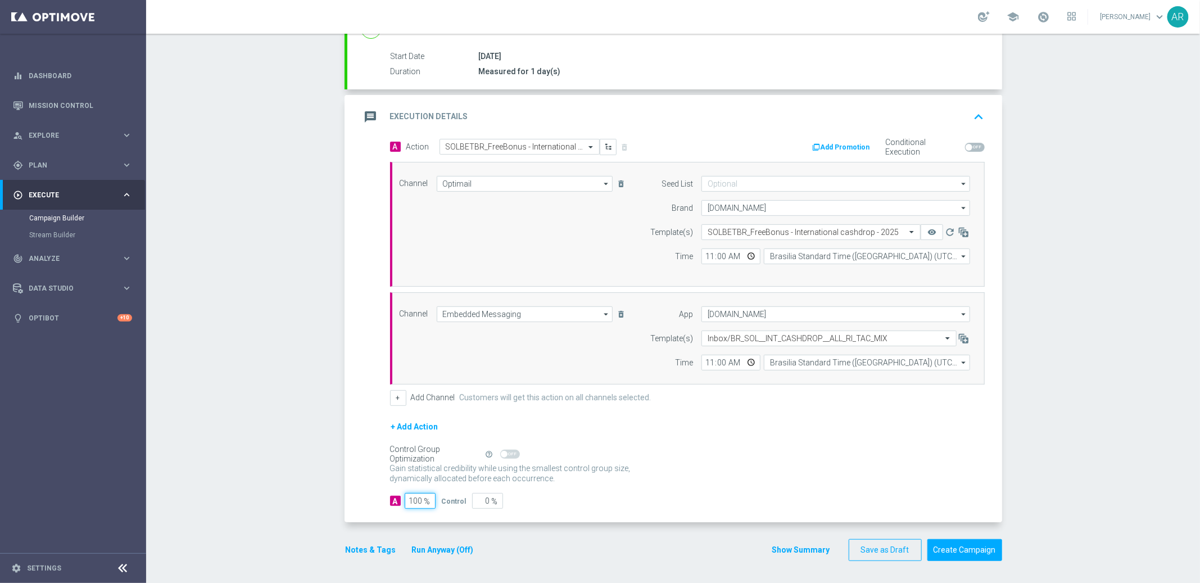
type input "100"
click at [889, 469] on div "Gain statistical credibility while using the smallest control group size, dynam…" at bounding box center [687, 473] width 594 height 27
click at [947, 543] on button "Create Campaign" at bounding box center [964, 550] width 75 height 22
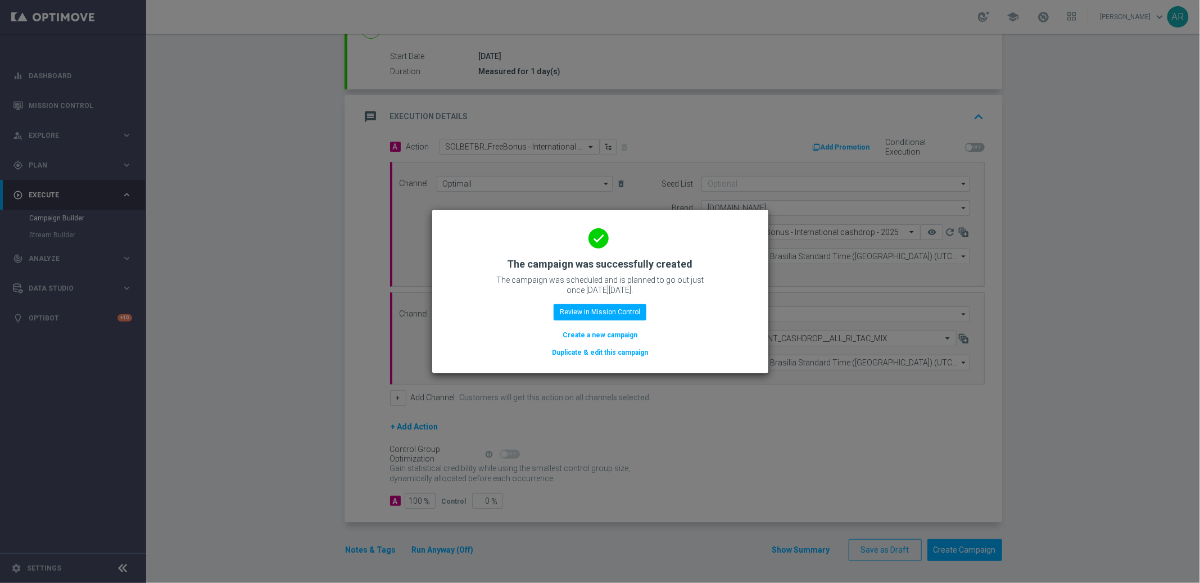
click at [591, 337] on button "Create a new campaign" at bounding box center [599, 335] width 77 height 12
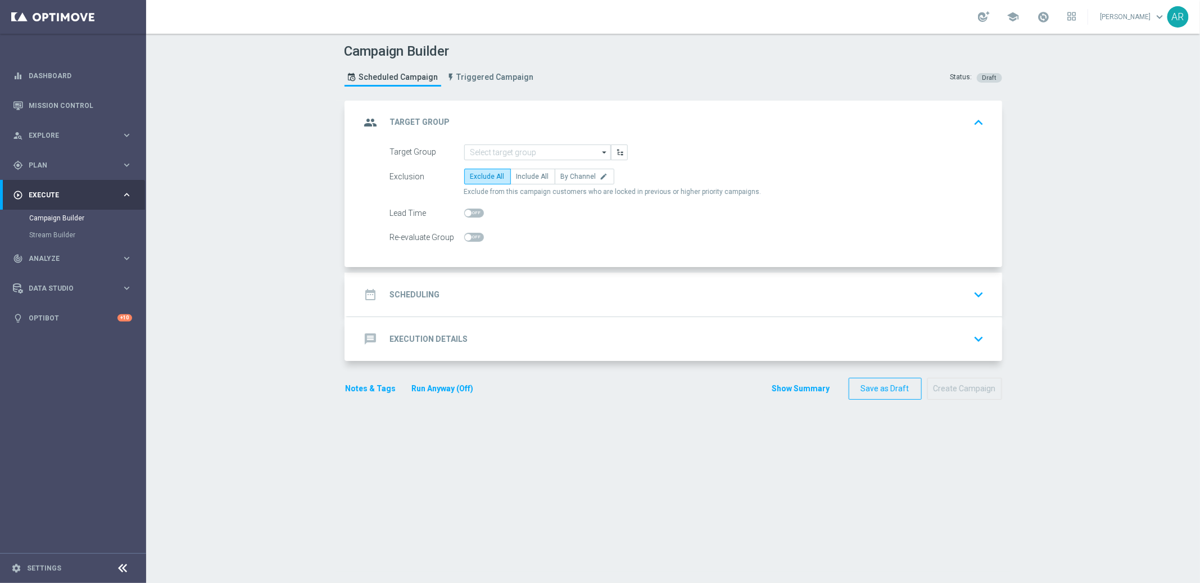
click at [266, 284] on div "Campaign Builder Scheduled Campaign Triggered Campaign Status: Draft group Targ…" at bounding box center [672, 308] width 1053 height 549
